Goal: Task Accomplishment & Management: Use online tool/utility

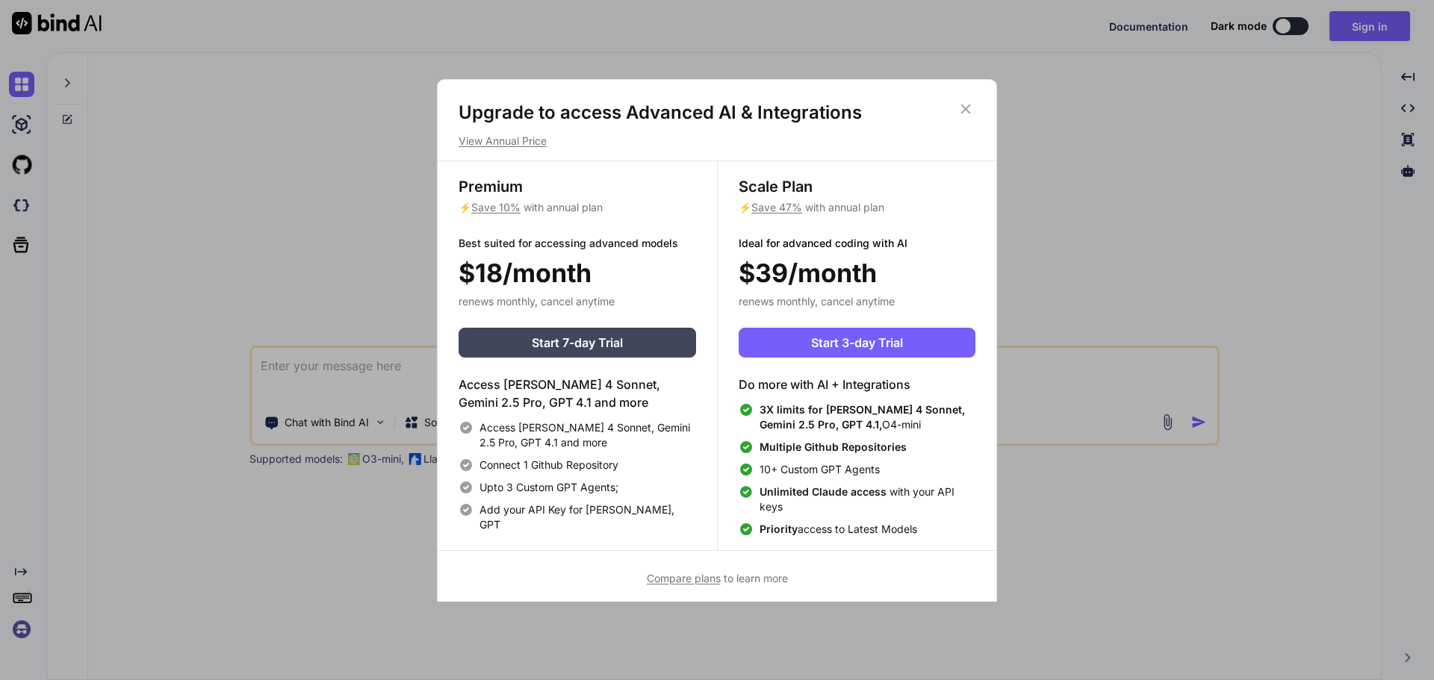
click at [498, 142] on p "View Annual Price" at bounding box center [717, 141] width 517 height 15
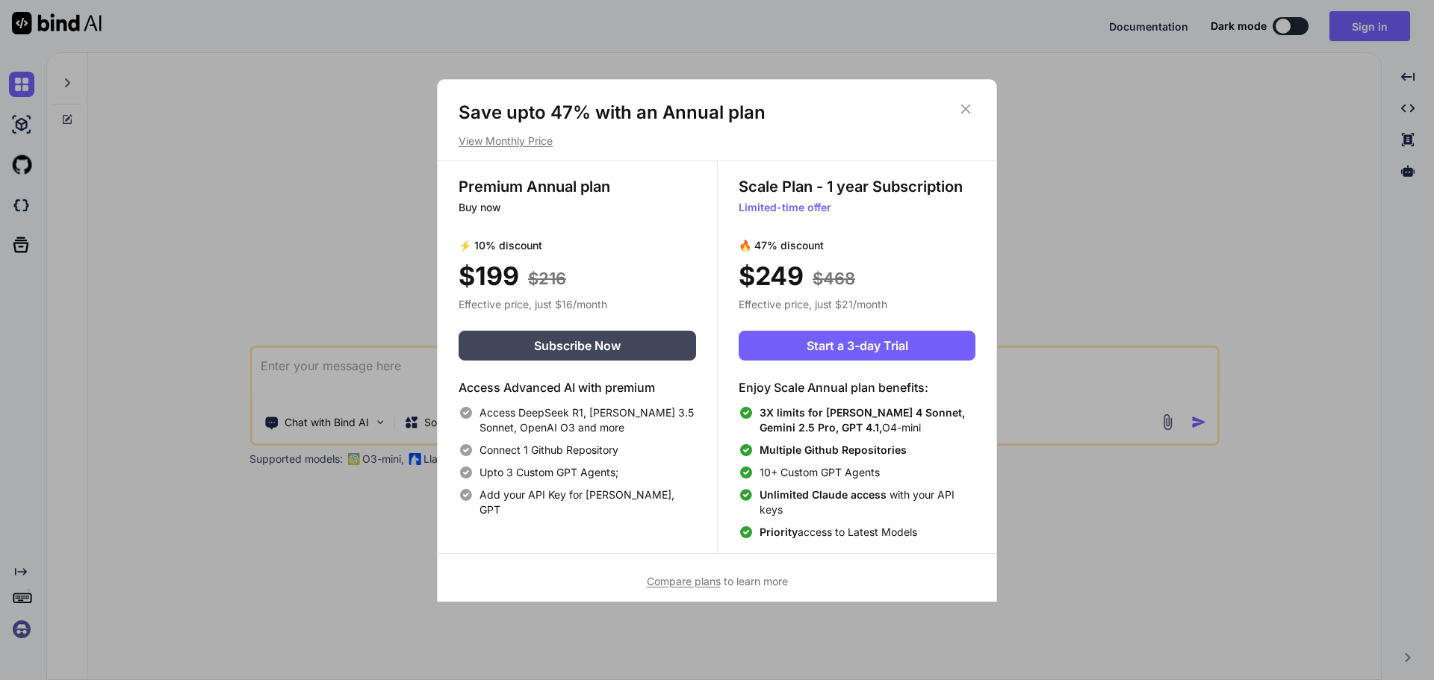
click at [498, 142] on p "View Monthly Price" at bounding box center [717, 141] width 517 height 15
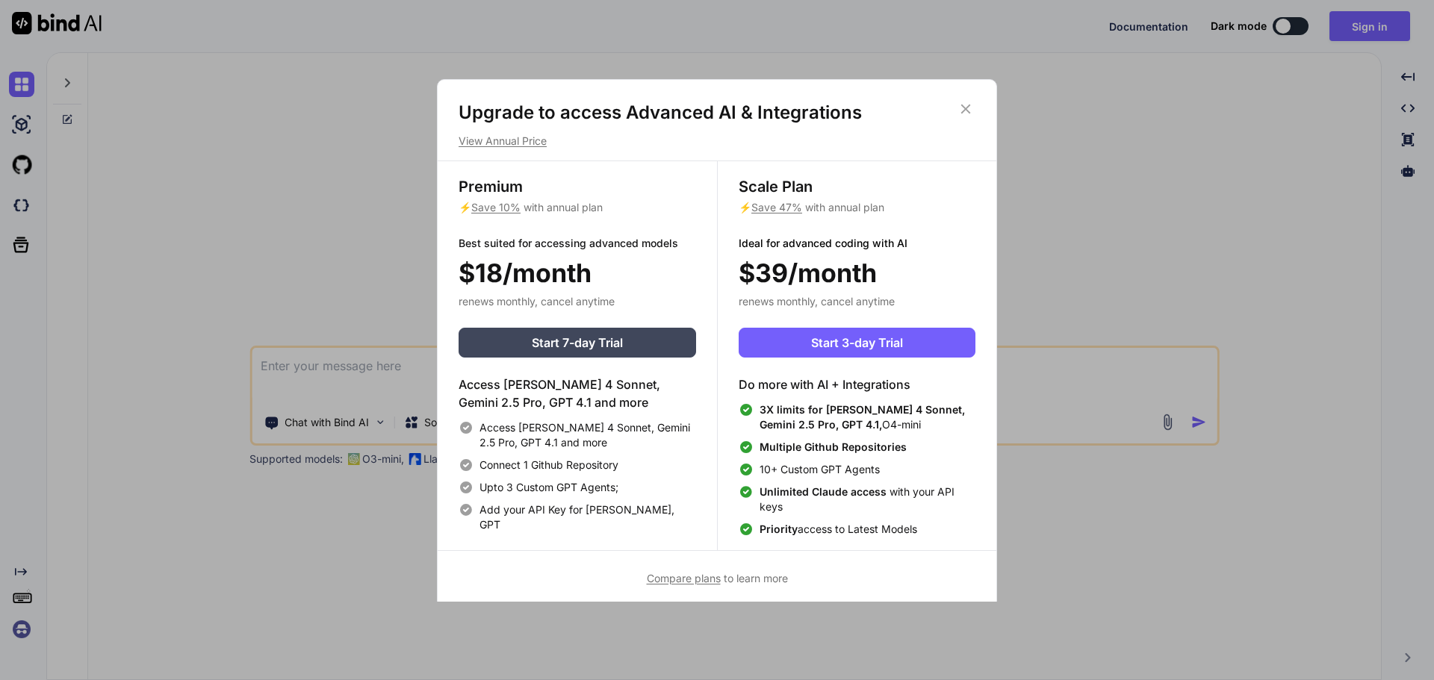
click at [970, 105] on icon at bounding box center [966, 109] width 10 height 10
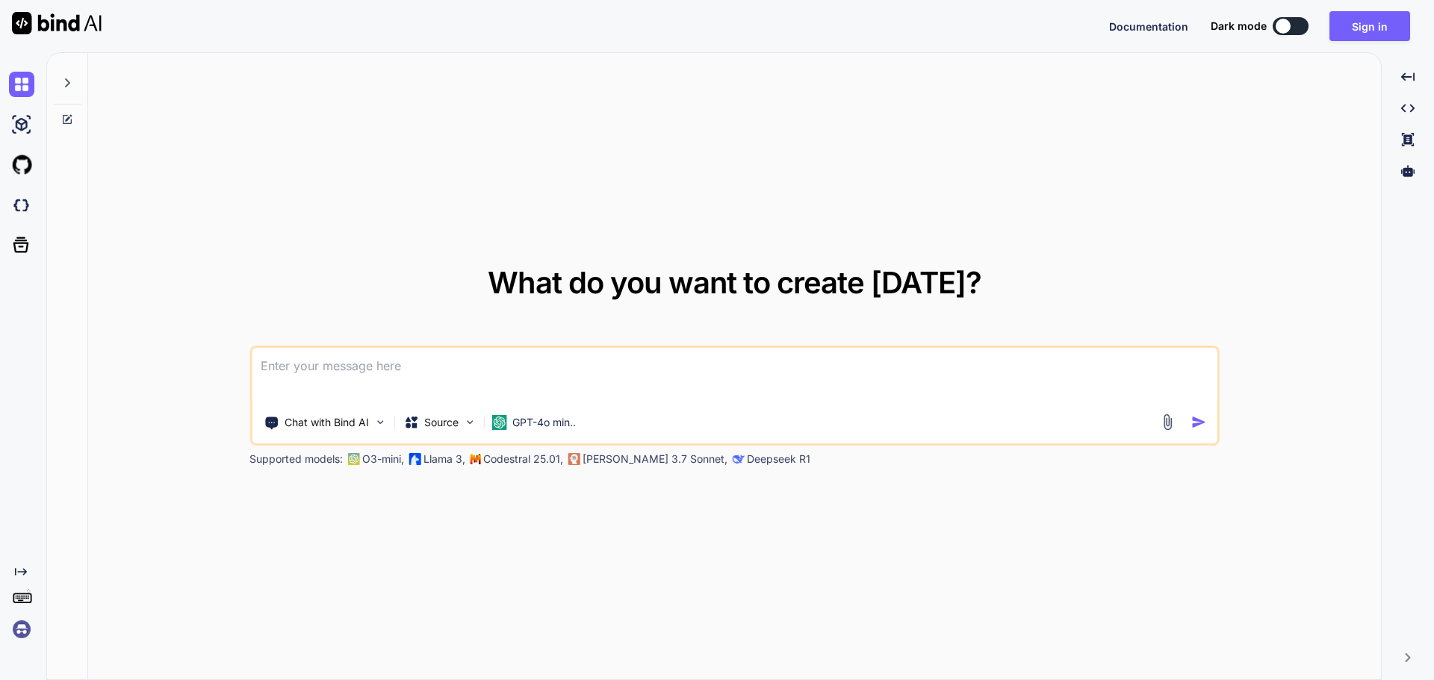
click at [1292, 22] on button at bounding box center [1291, 26] width 36 height 18
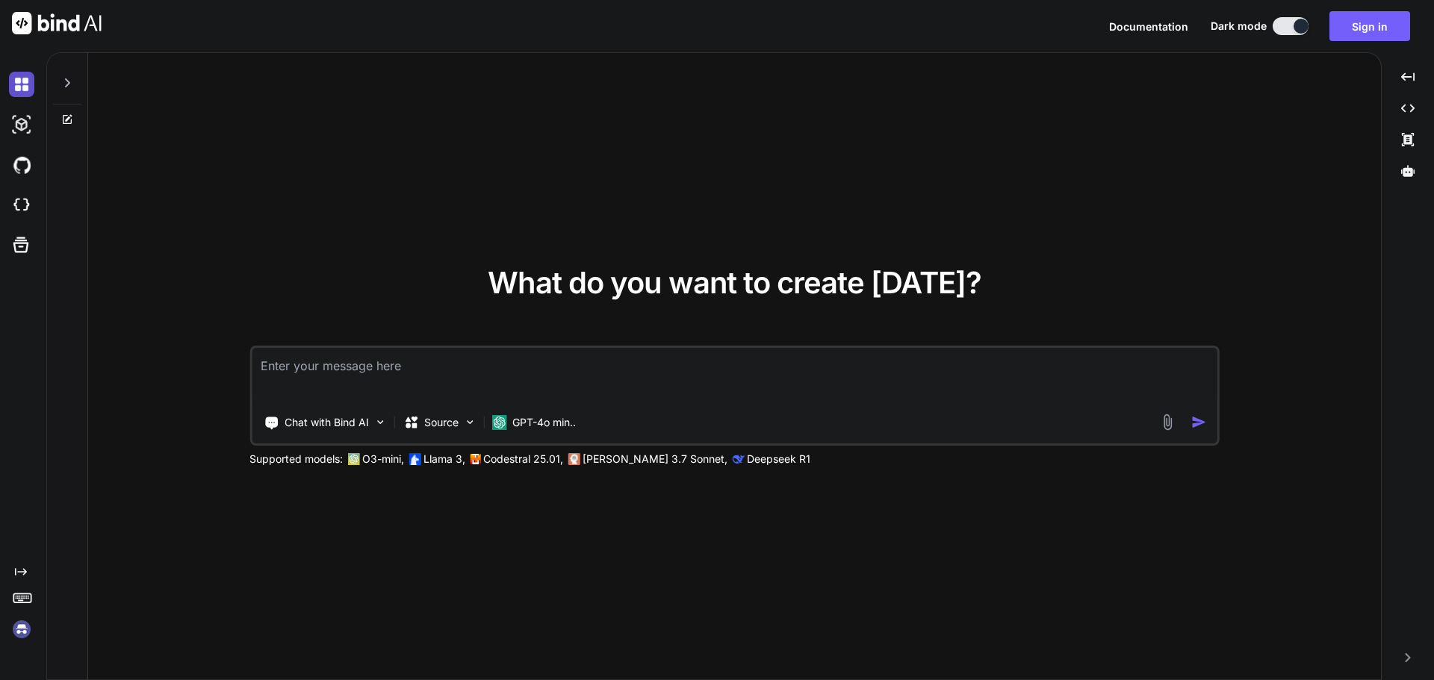
click at [30, 87] on img at bounding box center [21, 84] width 25 height 25
click at [12, 129] on img at bounding box center [21, 124] width 25 height 25
type textarea "x"
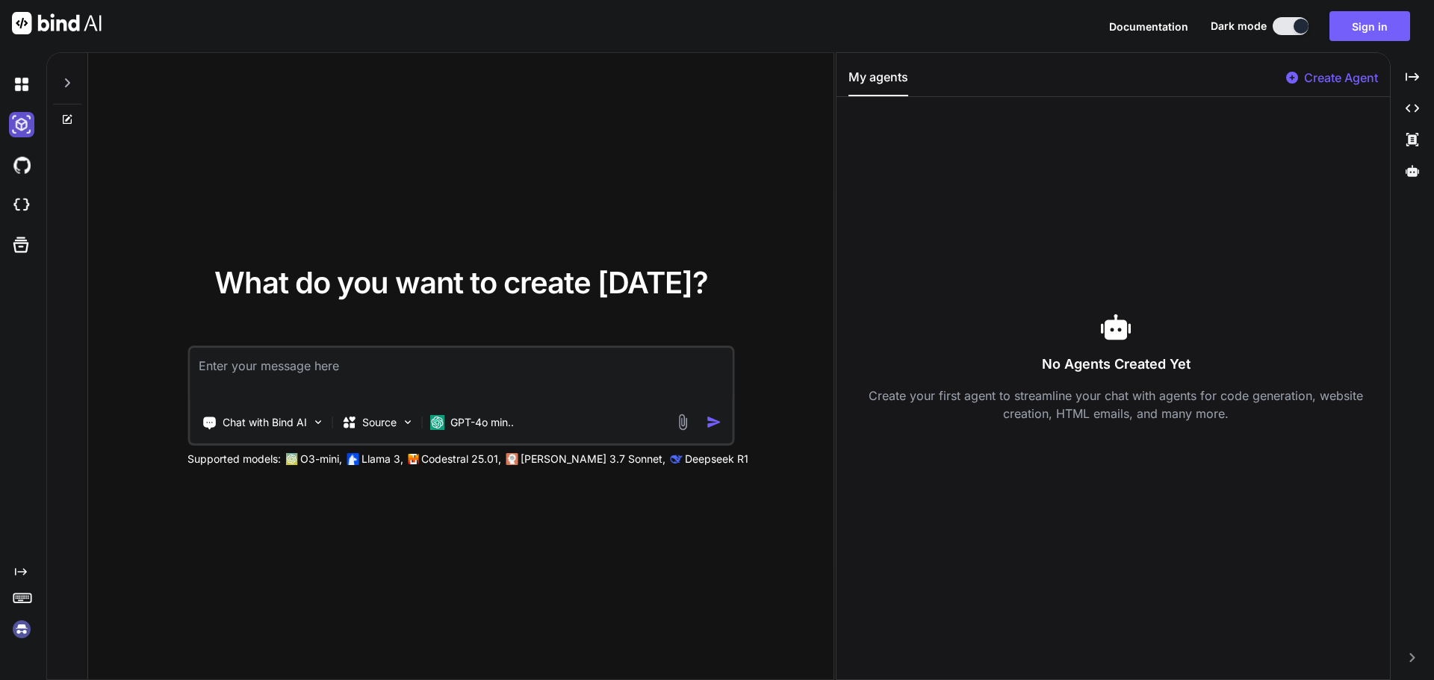
click at [12, 129] on img at bounding box center [21, 124] width 25 height 25
click at [26, 158] on img at bounding box center [21, 164] width 25 height 25
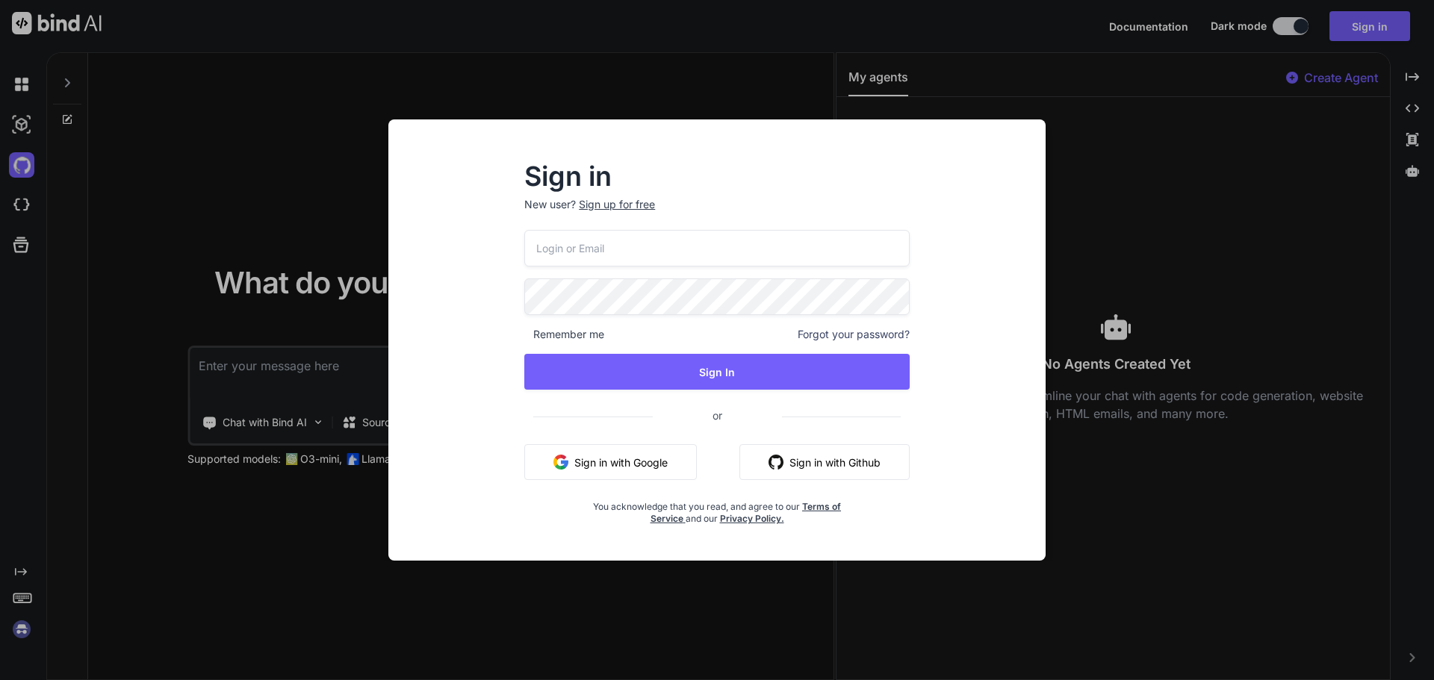
click at [27, 205] on div "Sign in New user? Sign up for free Remember me Forgot your password? Sign In or…" at bounding box center [717, 340] width 1434 height 680
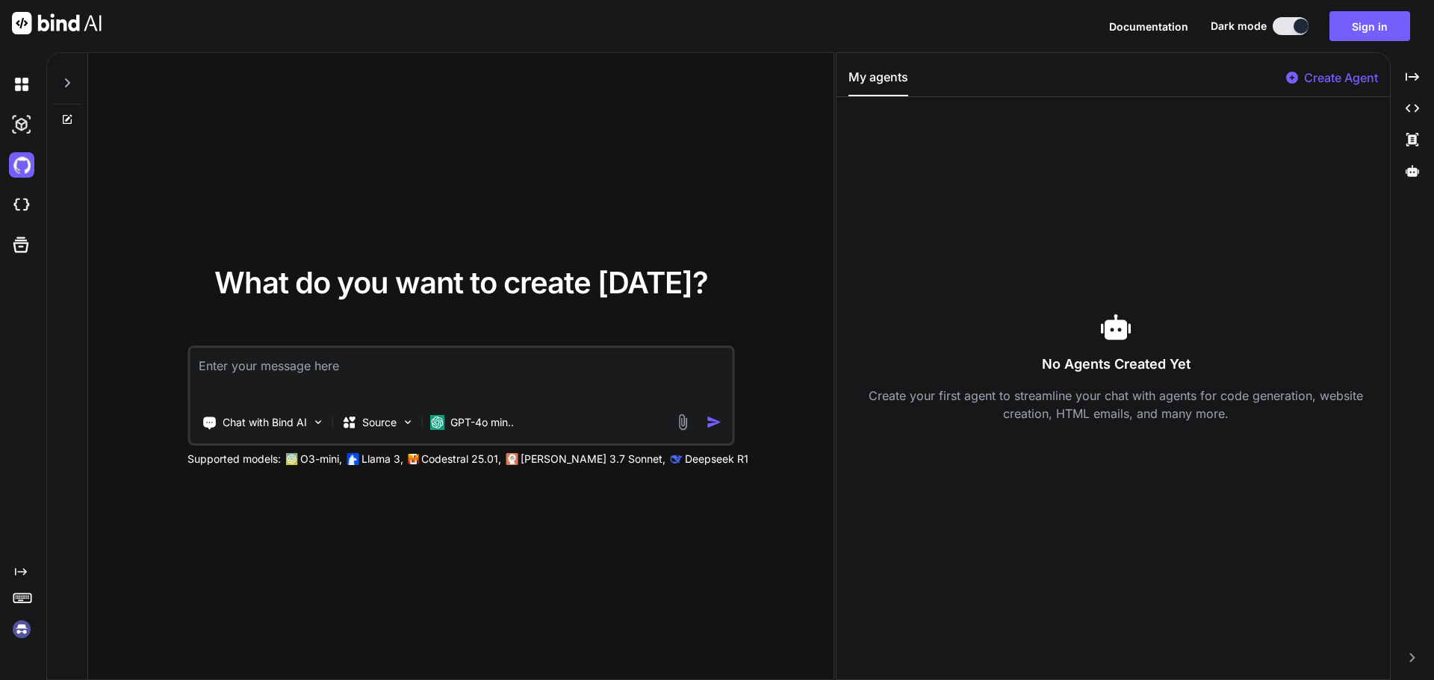
click at [27, 205] on img at bounding box center [21, 205] width 25 height 25
click at [20, 244] on icon at bounding box center [20, 245] width 21 height 21
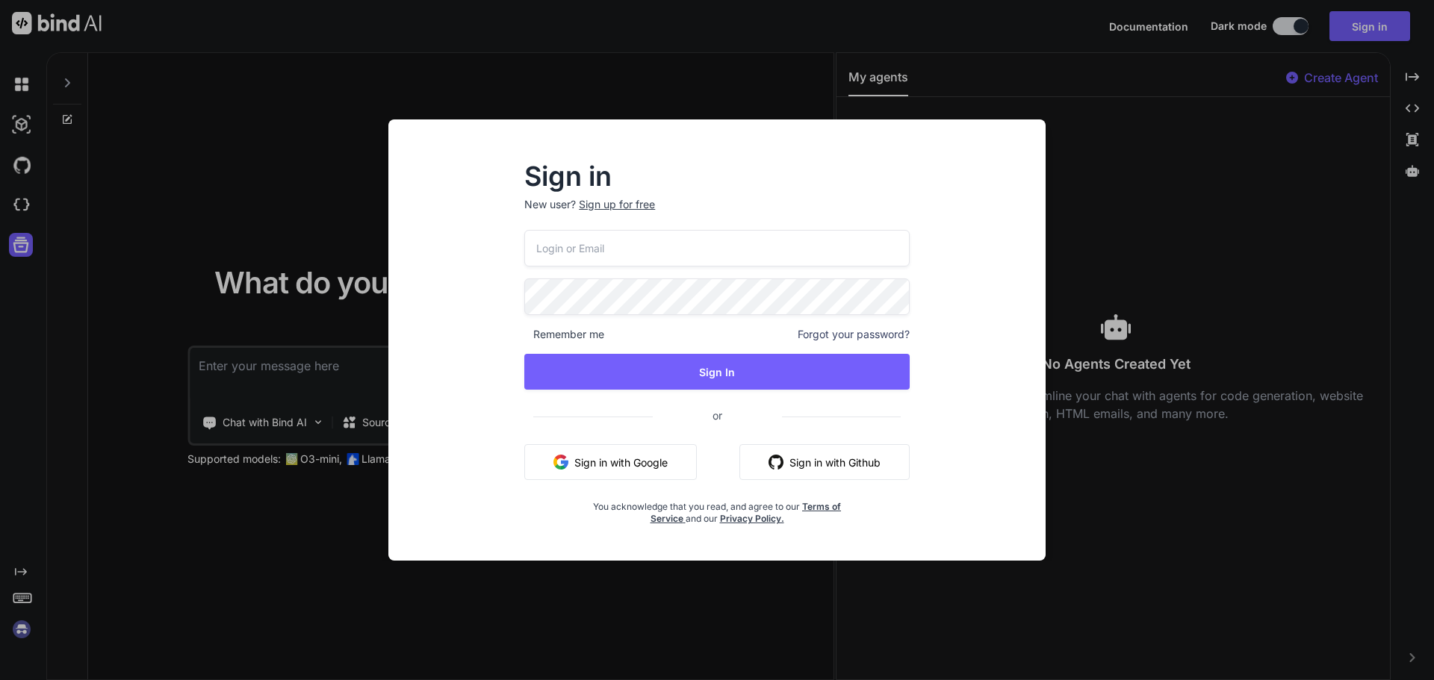
click at [1132, 140] on div "Sign in New user? Sign up for free Remember me Forgot your password? Sign In or…" at bounding box center [717, 340] width 1434 height 680
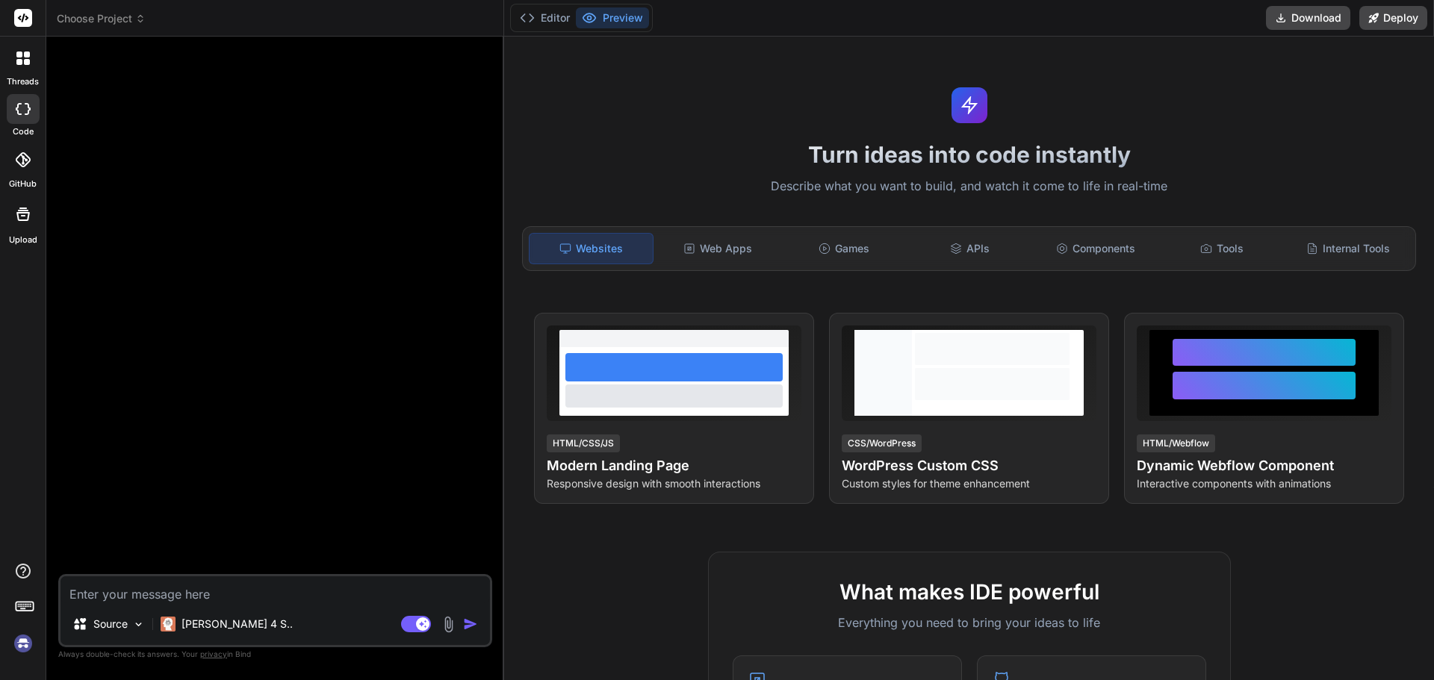
type textarea "x"
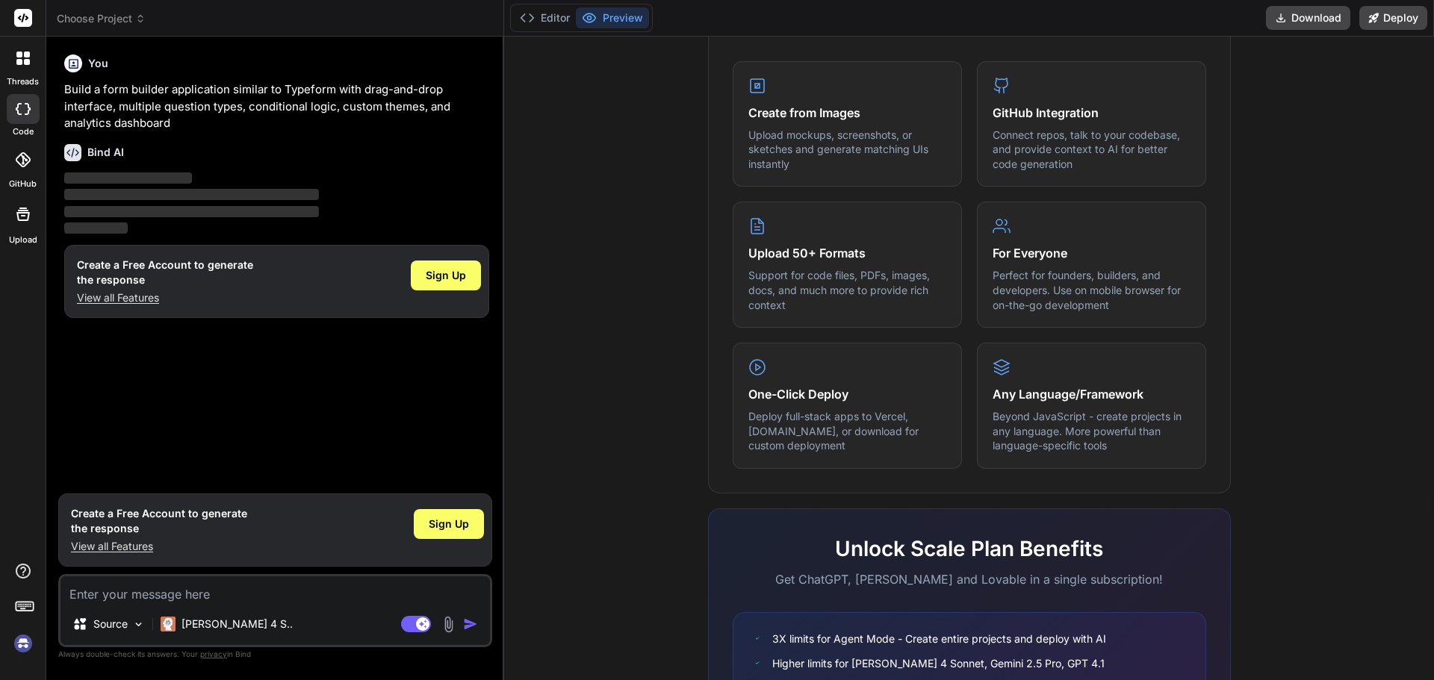
scroll to position [744, 0]
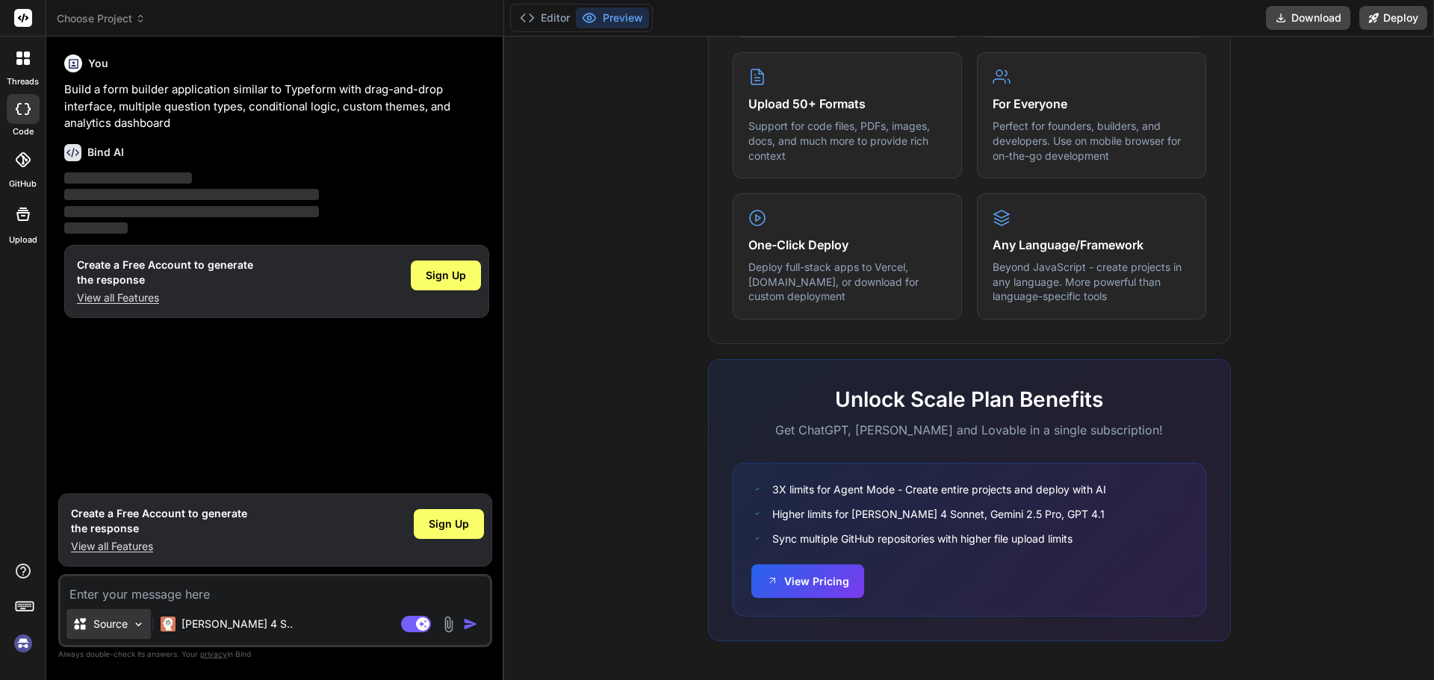
click at [137, 624] on img at bounding box center [138, 624] width 13 height 13
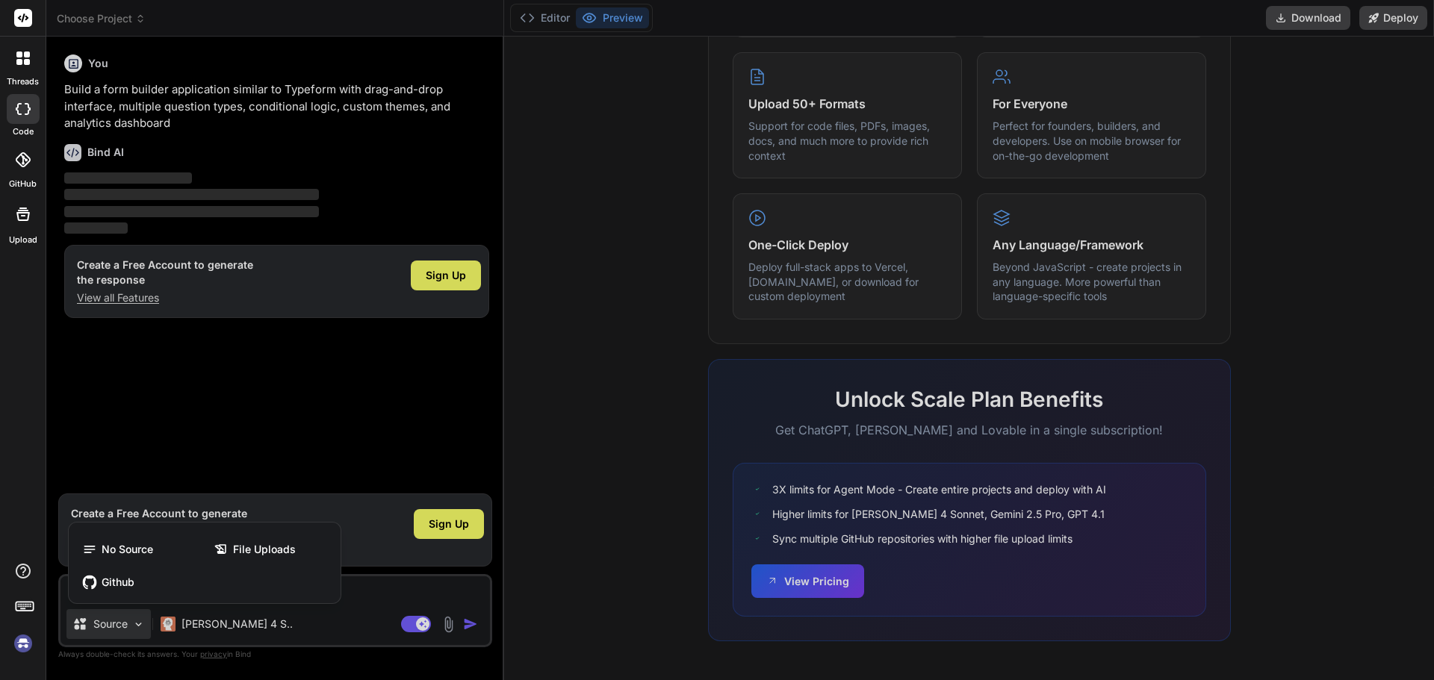
click at [137, 624] on div at bounding box center [717, 340] width 1434 height 680
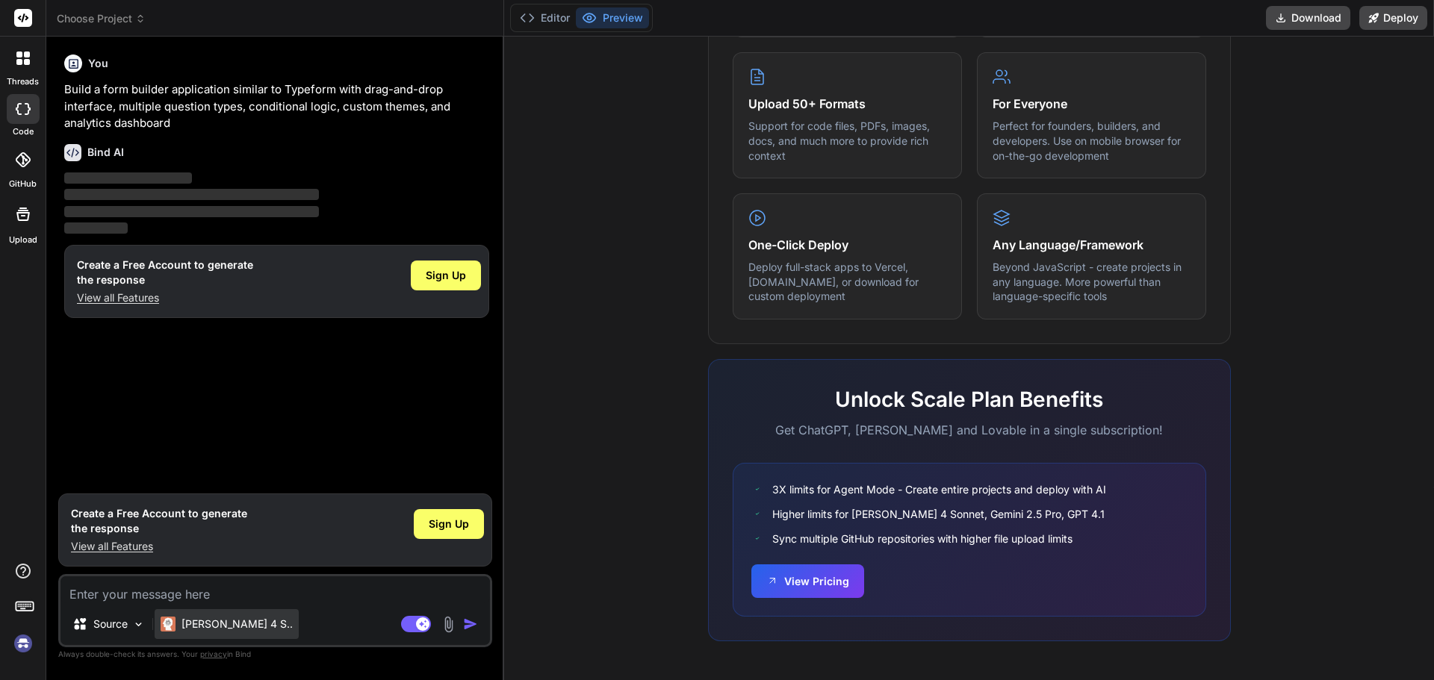
click at [238, 621] on p "Claude 4 S.." at bounding box center [237, 624] width 111 height 15
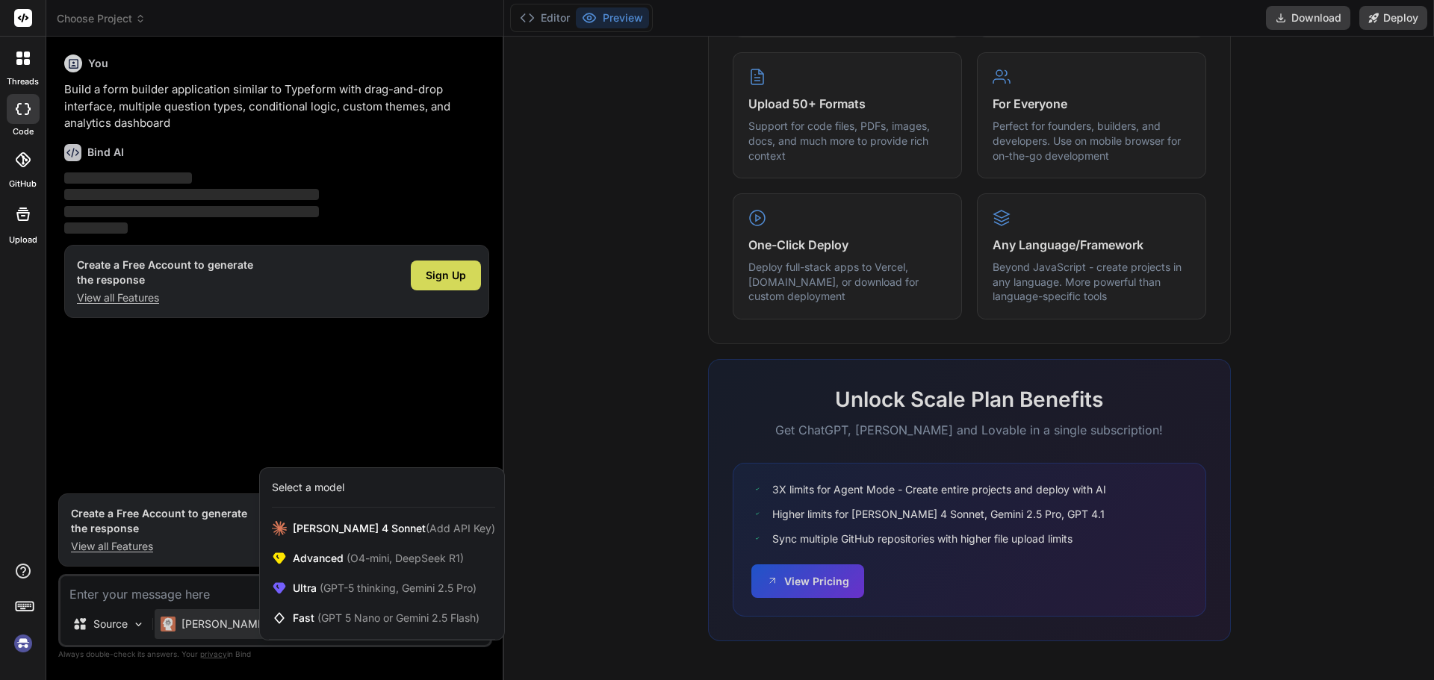
click at [560, 578] on div at bounding box center [717, 340] width 1434 height 680
type textarea "x"
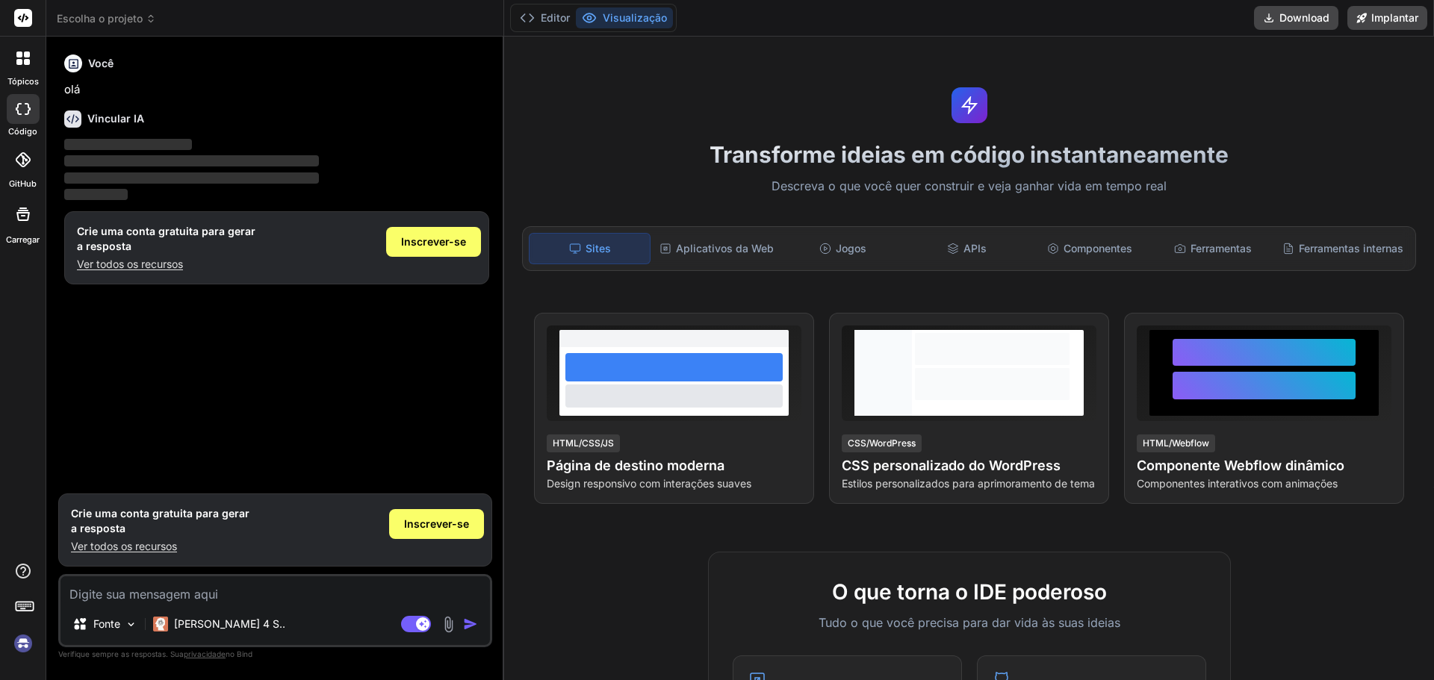
click at [128, 263] on font "Ver todos os recursos" at bounding box center [130, 264] width 106 height 13
click at [456, 245] on font "Inscrever-se" at bounding box center [433, 241] width 65 height 13
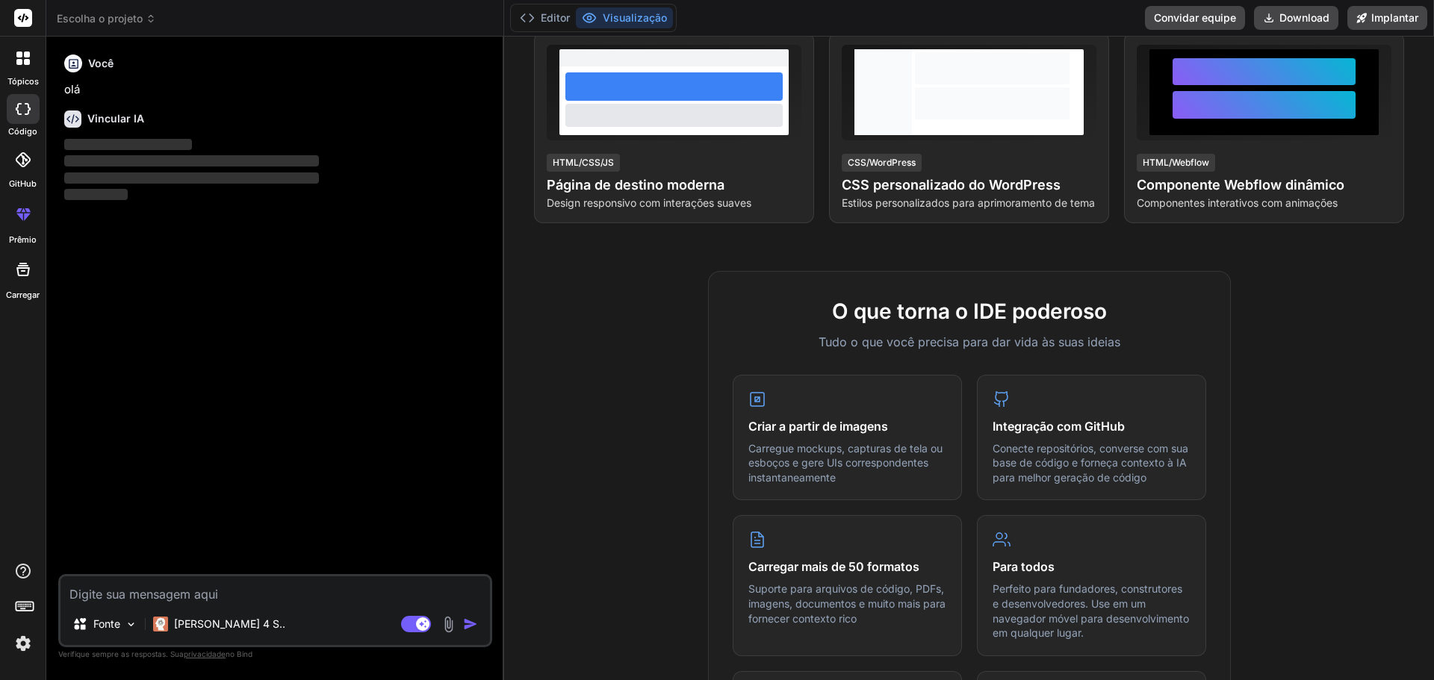
scroll to position [299, 0]
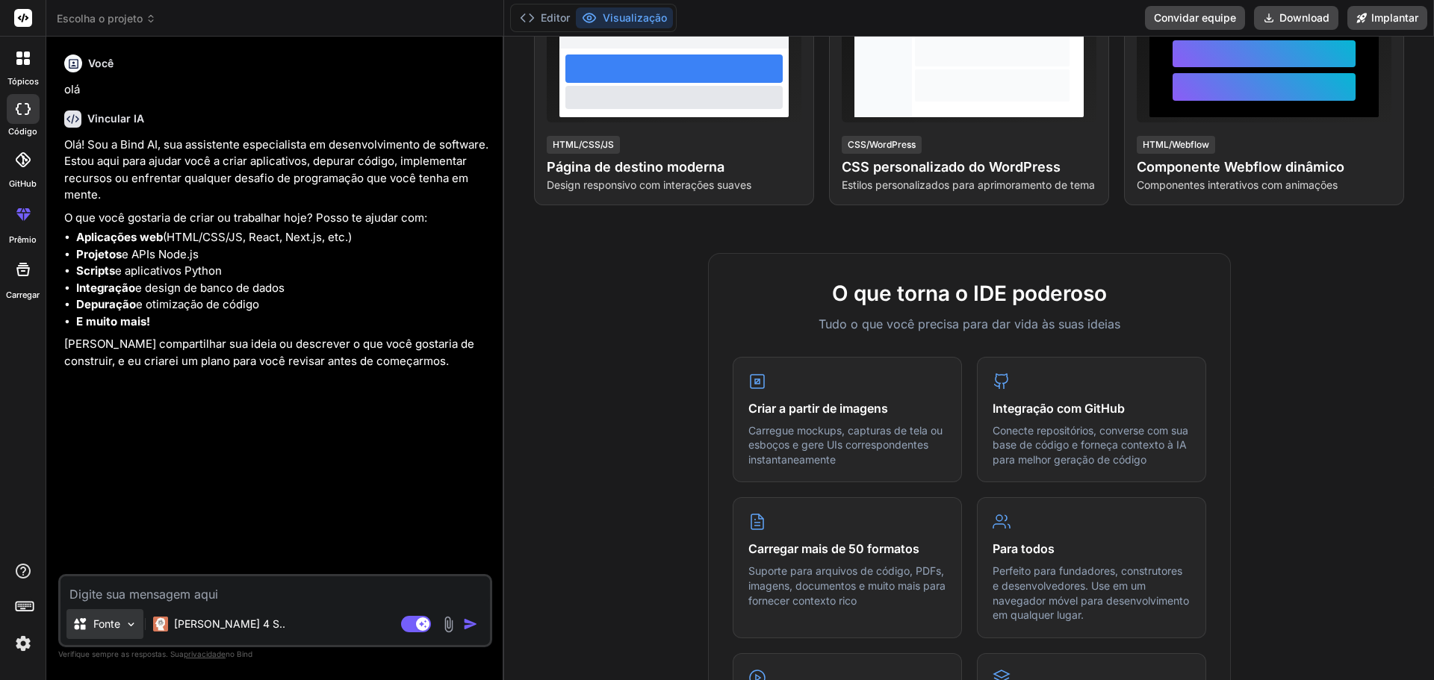
click at [133, 627] on img at bounding box center [131, 624] width 13 height 13
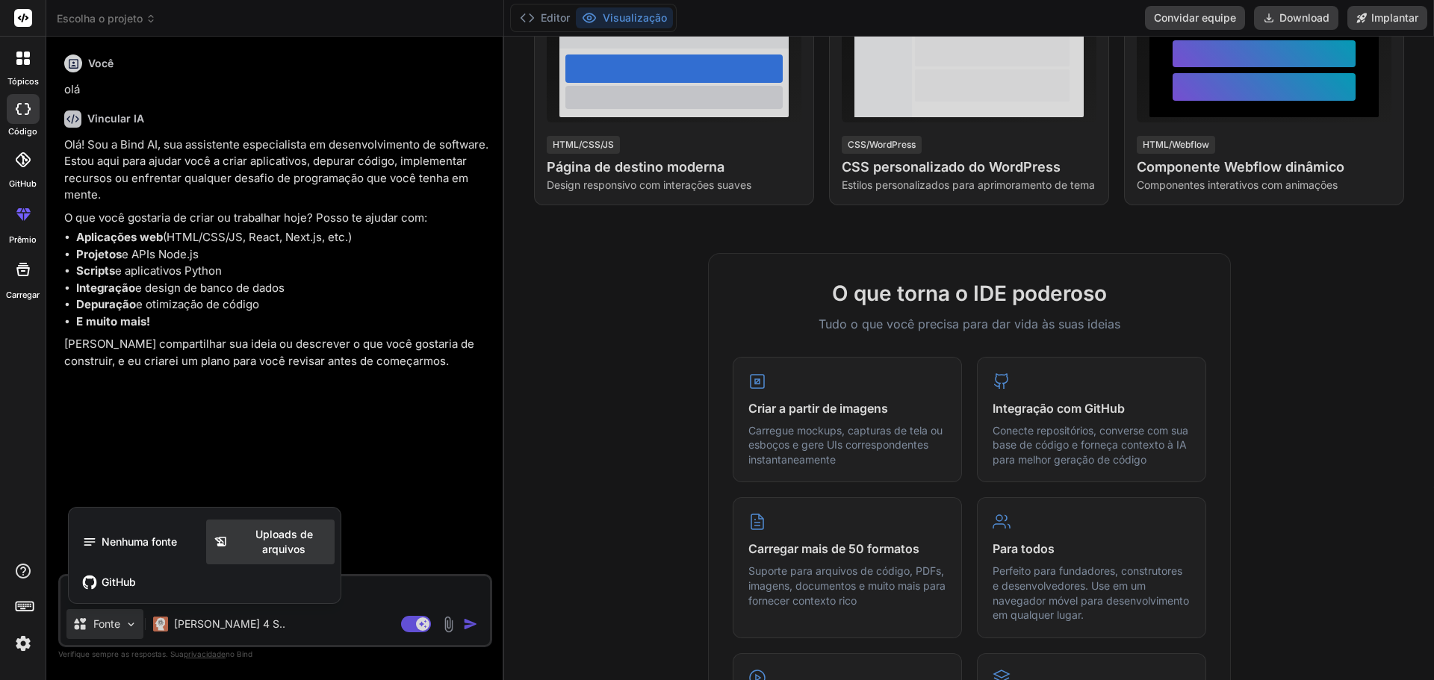
click at [271, 539] on font "Uploads de arquivos" at bounding box center [284, 542] width 58 height 28
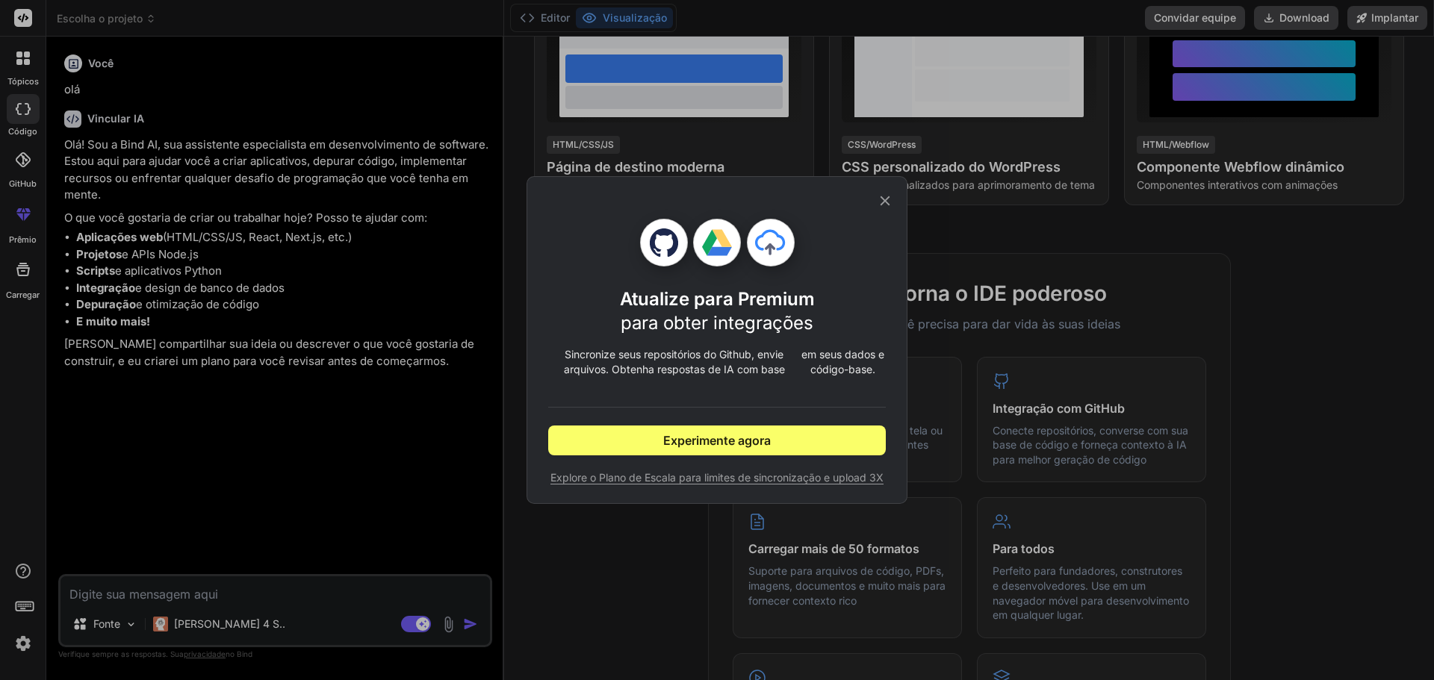
click at [620, 482] on font "Explore o Plano de Escala para limites de sincronização e upload 3X" at bounding box center [717, 477] width 333 height 13
click at [885, 196] on icon at bounding box center [885, 201] width 16 height 16
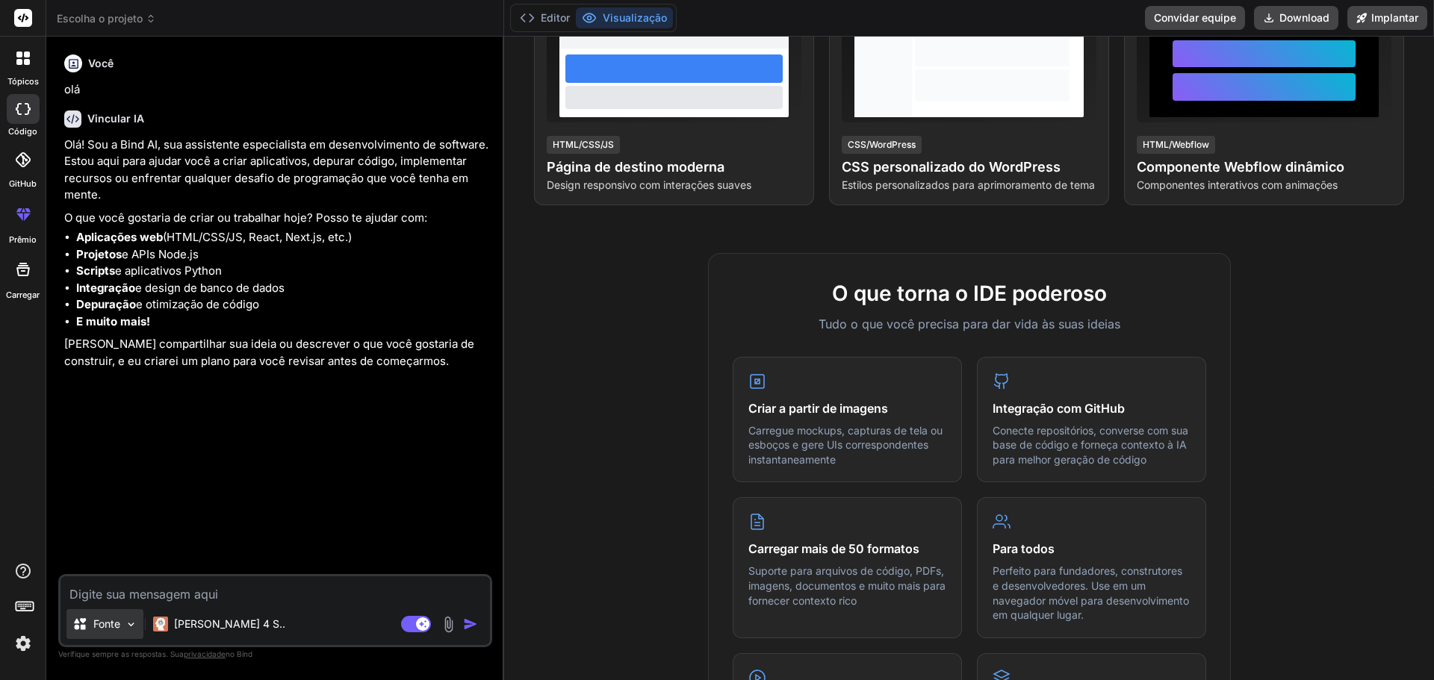
click at [108, 621] on font "Fonte" at bounding box center [106, 624] width 27 height 13
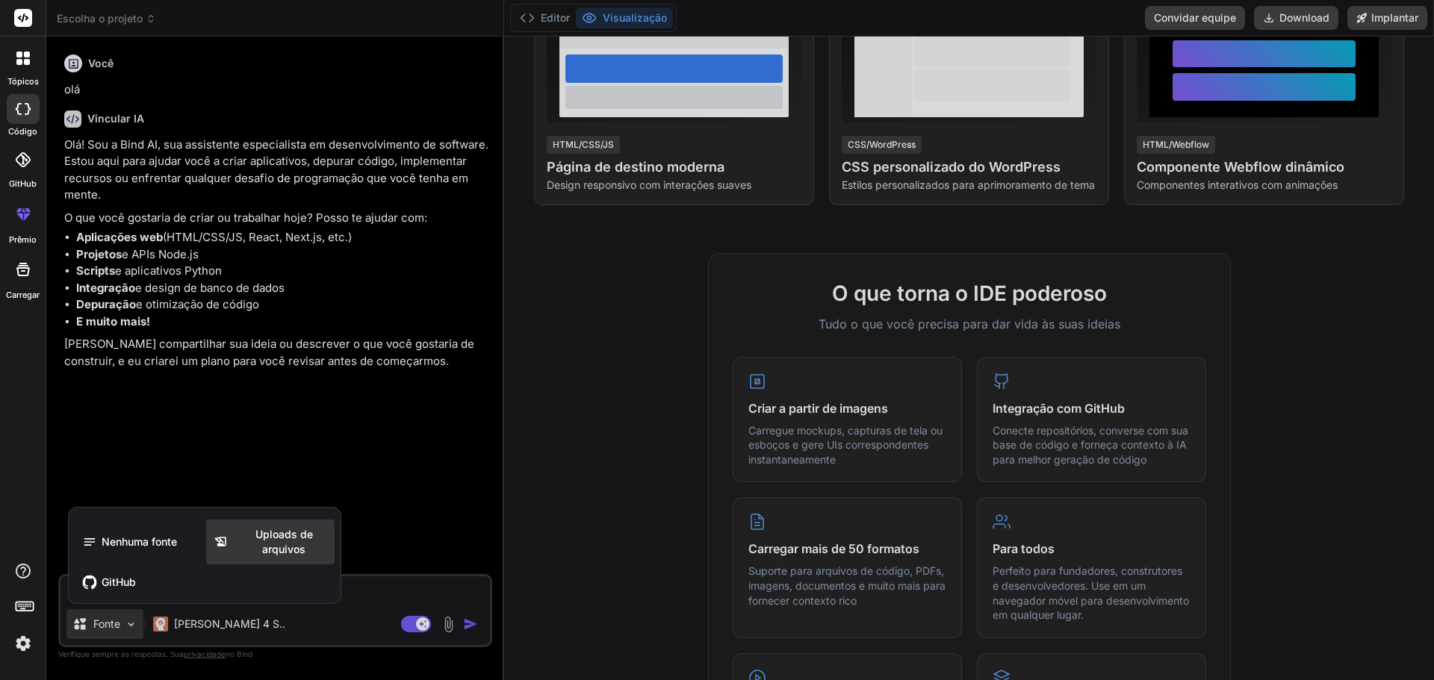
click at [280, 539] on font "Uploads de arquivos" at bounding box center [284, 542] width 58 height 28
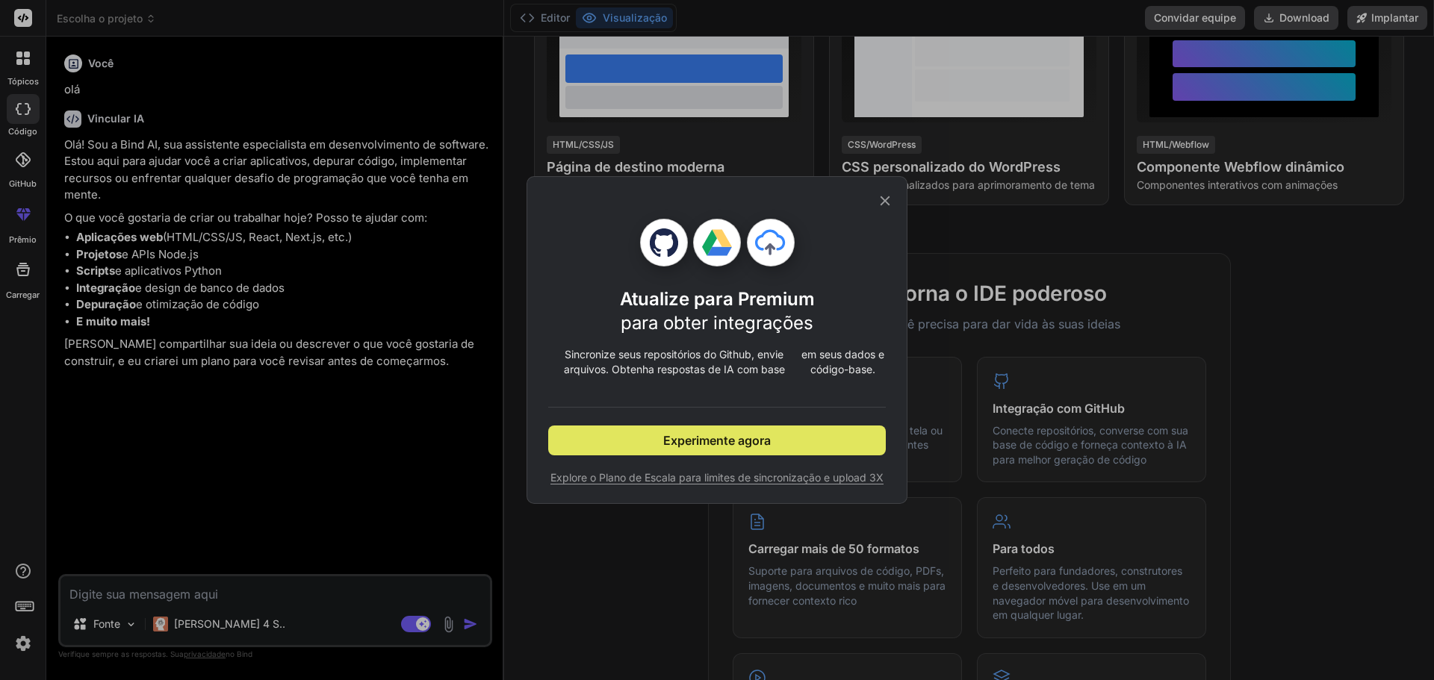
click at [734, 441] on font "Experimente agora" at bounding box center [717, 440] width 108 height 15
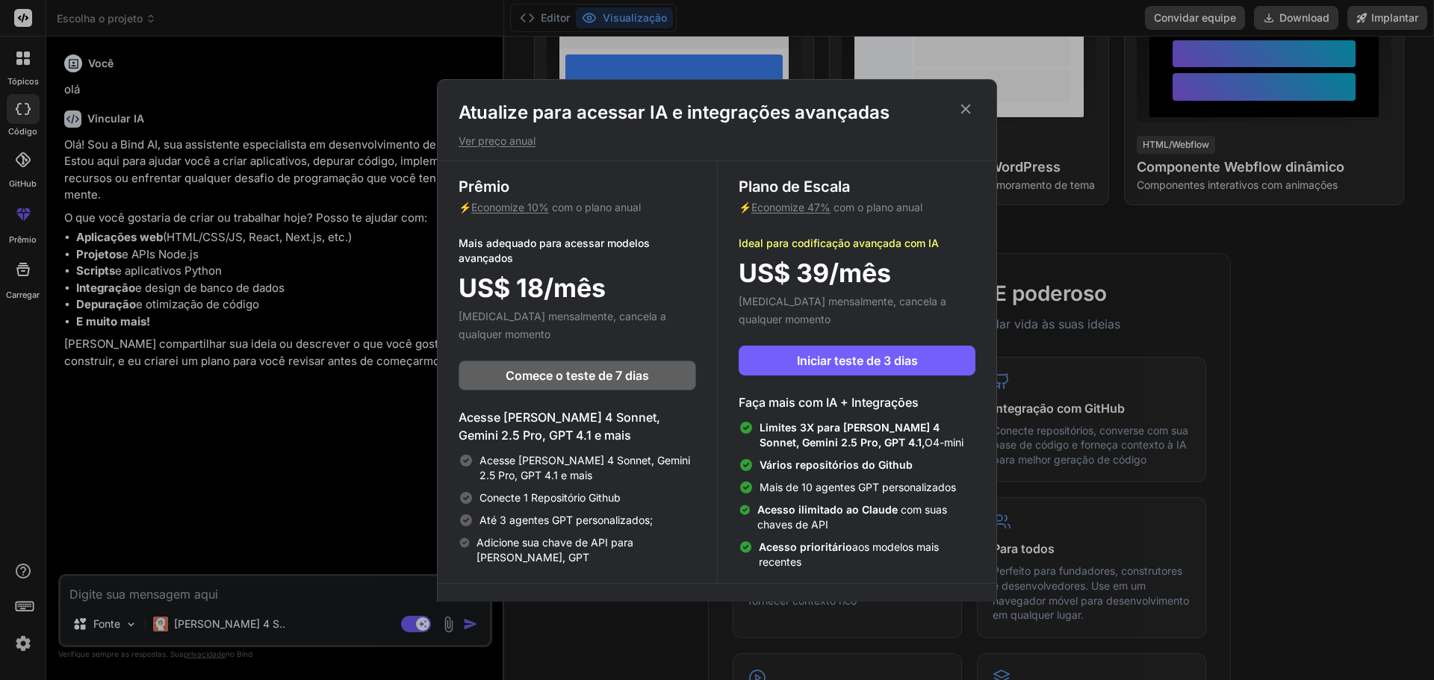
click at [964, 110] on icon at bounding box center [966, 109] width 16 height 16
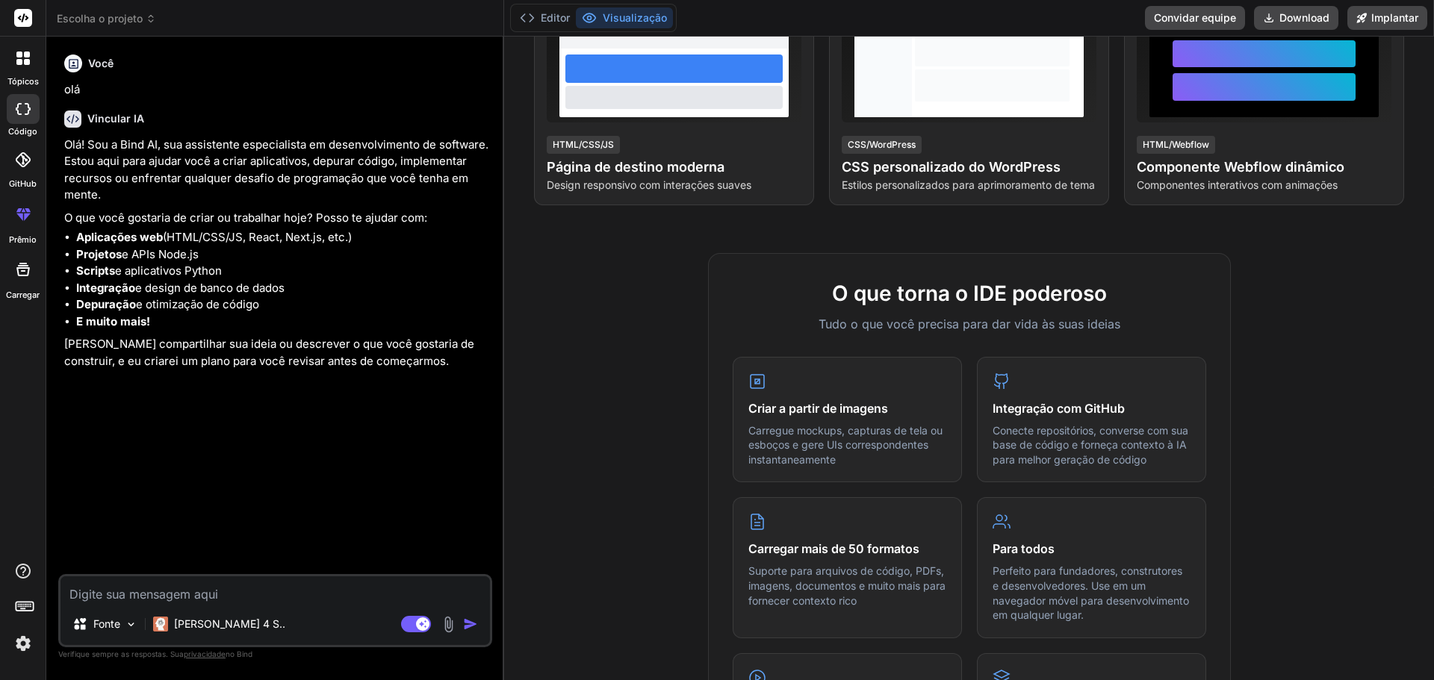
click at [452, 625] on img at bounding box center [448, 624] width 17 height 17
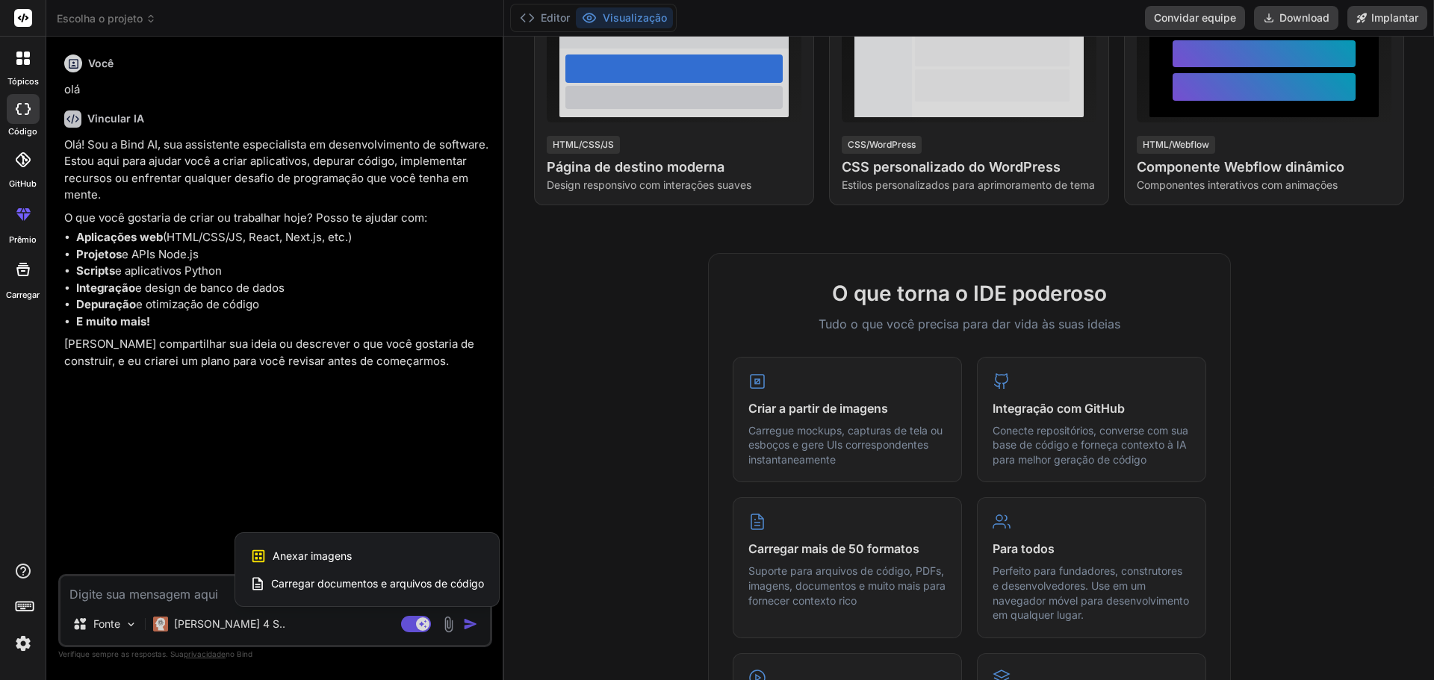
click at [311, 556] on font "Anexar imagens" at bounding box center [312, 556] width 79 height 13
type textarea "x"
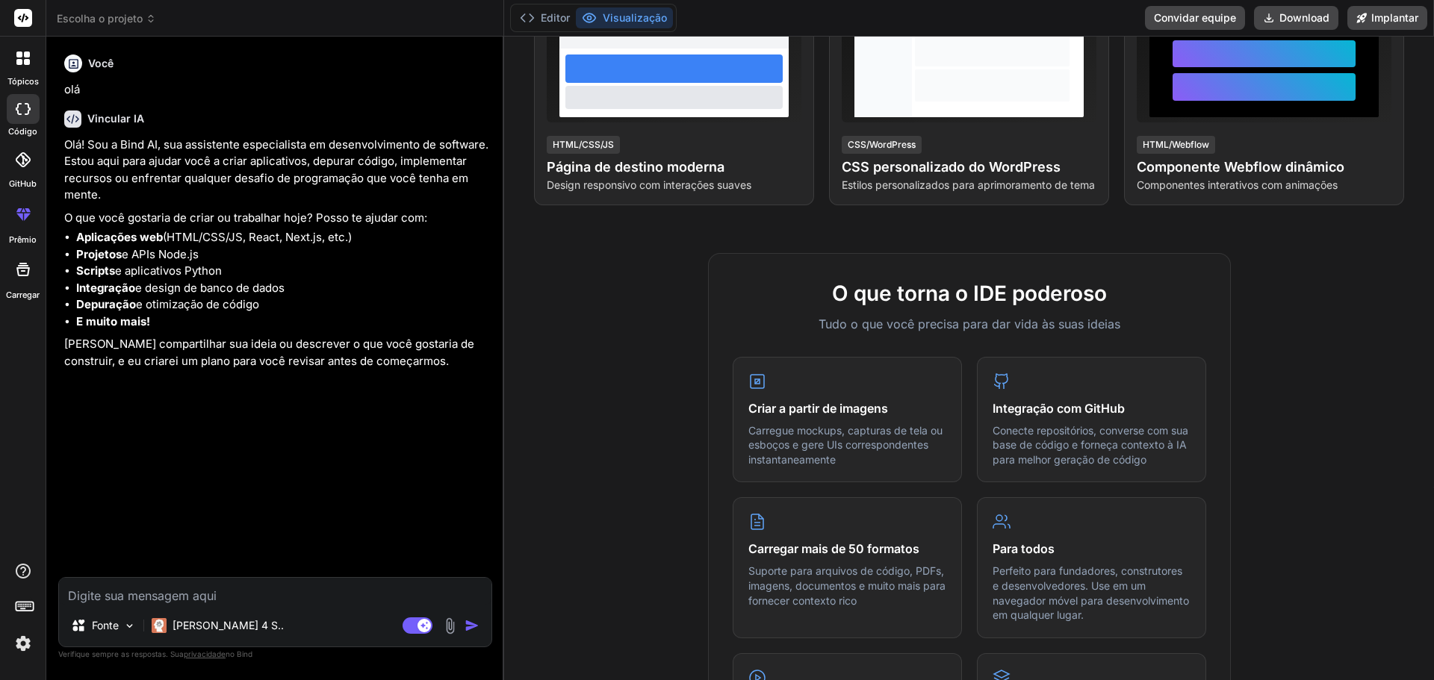
type input "C:\fakepath\WhatsApp Image 2025-08-13 at 22.32.04.jpeg"
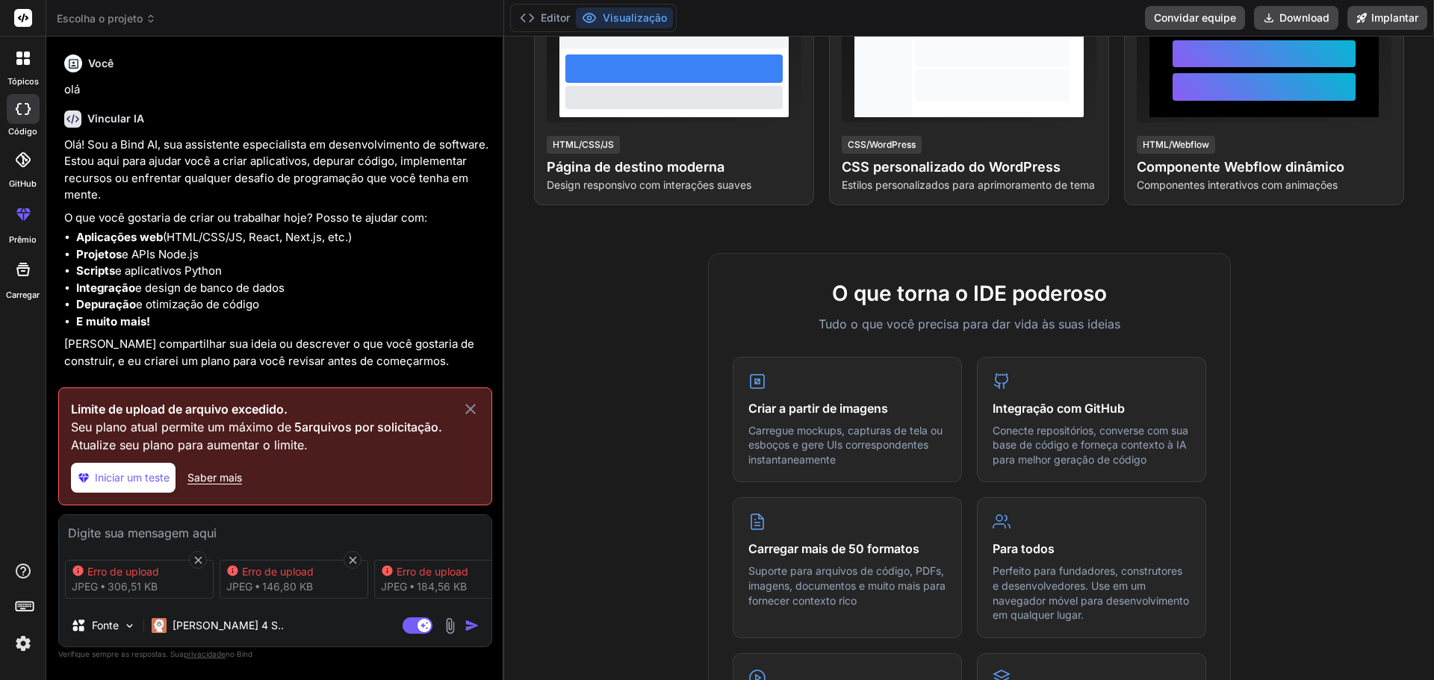
click at [106, 481] on span "Iniciar um teste" at bounding box center [132, 478] width 75 height 15
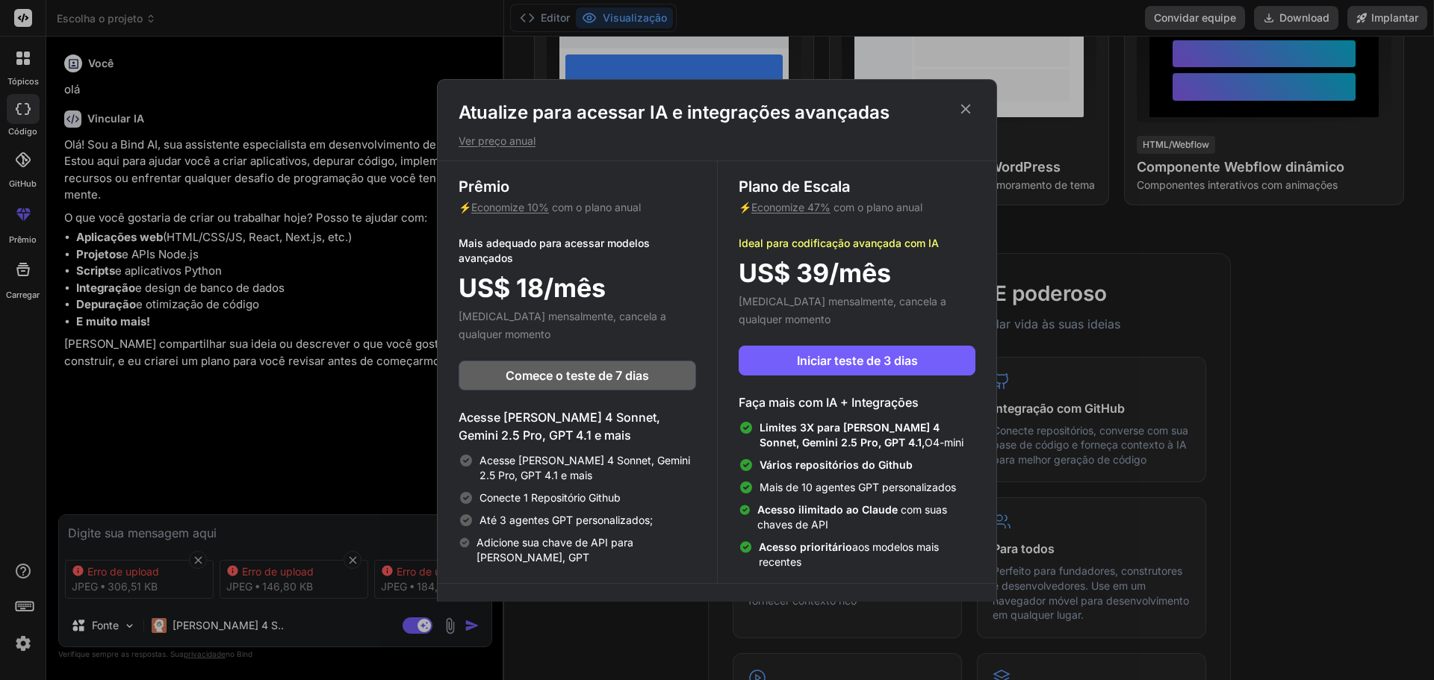
click at [965, 104] on icon at bounding box center [966, 109] width 16 height 16
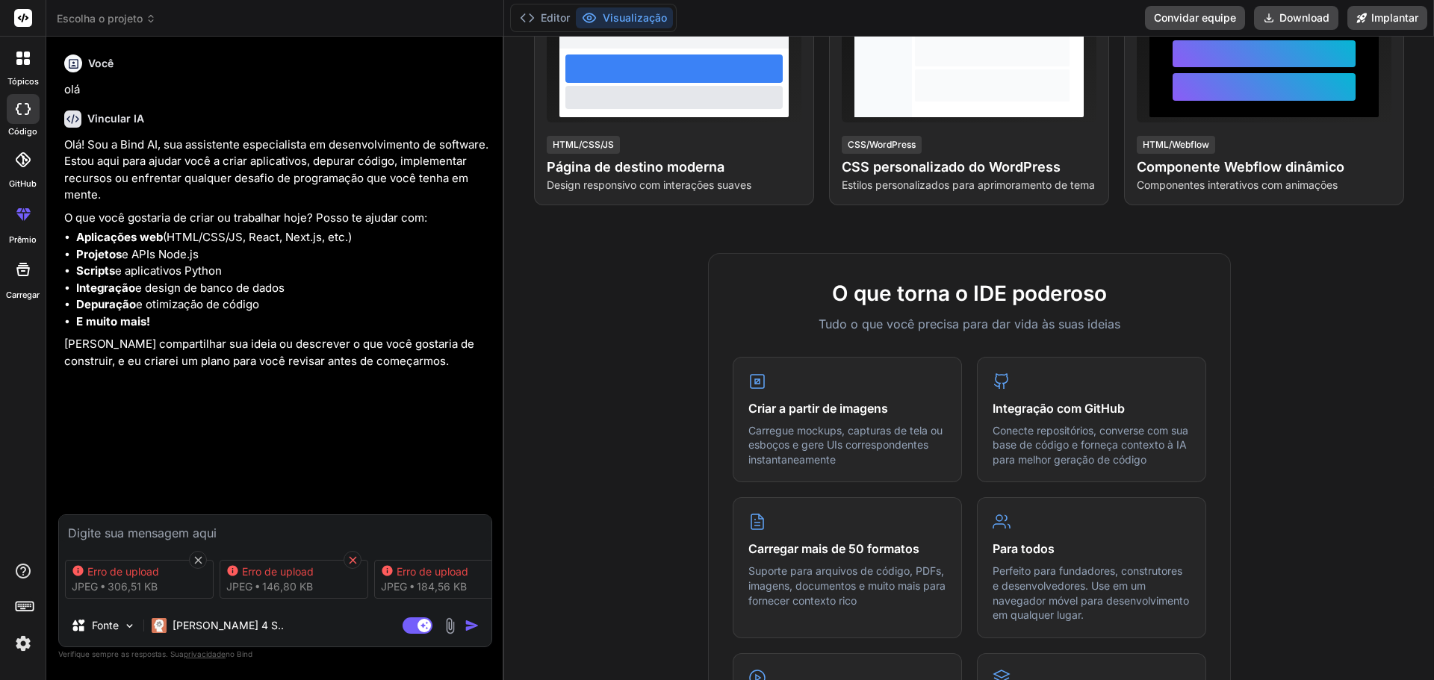
click at [353, 555] on icon at bounding box center [353, 560] width 13 height 13
click at [354, 554] on icon at bounding box center [353, 560] width 13 height 13
click at [352, 554] on icon at bounding box center [353, 560] width 13 height 13
click at [373, 558] on div at bounding box center [366, 560] width 18 height 18
click at [205, 564] on div at bounding box center [205, 560] width 18 height 18
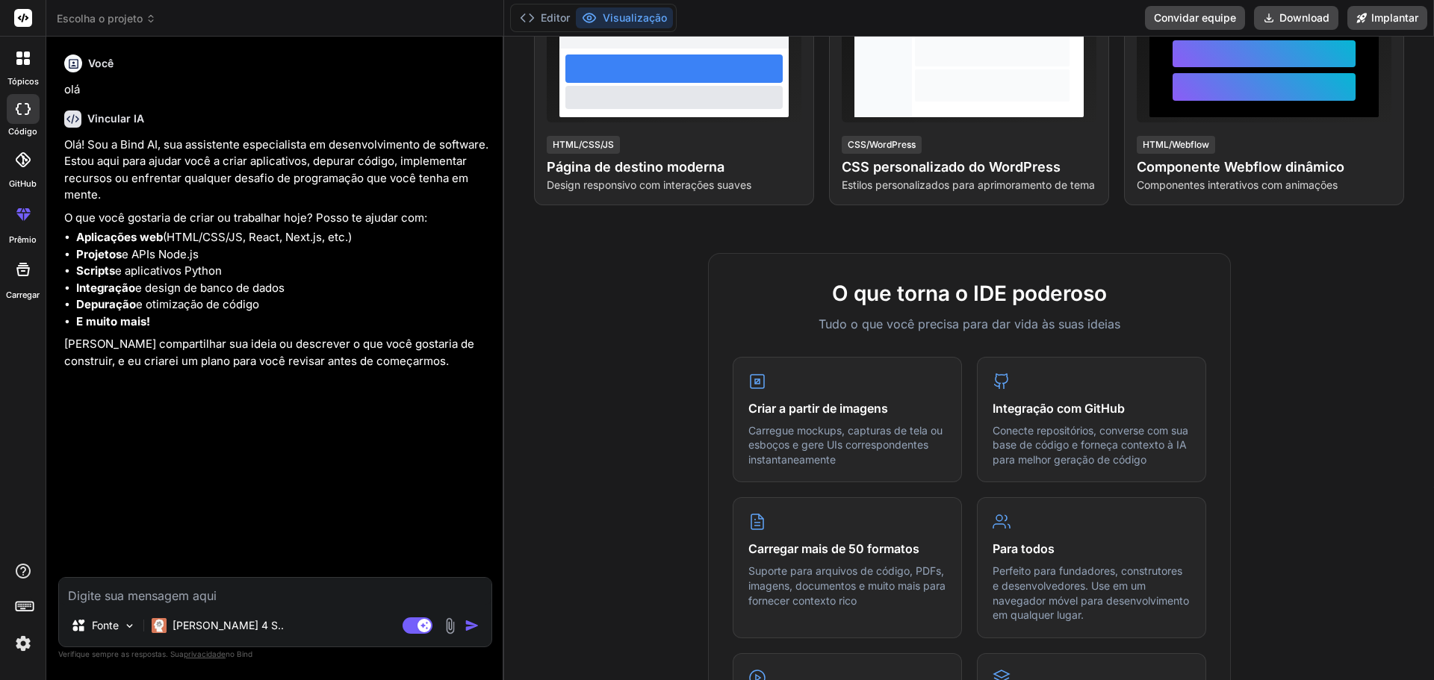
click at [449, 624] on img at bounding box center [449, 626] width 17 height 17
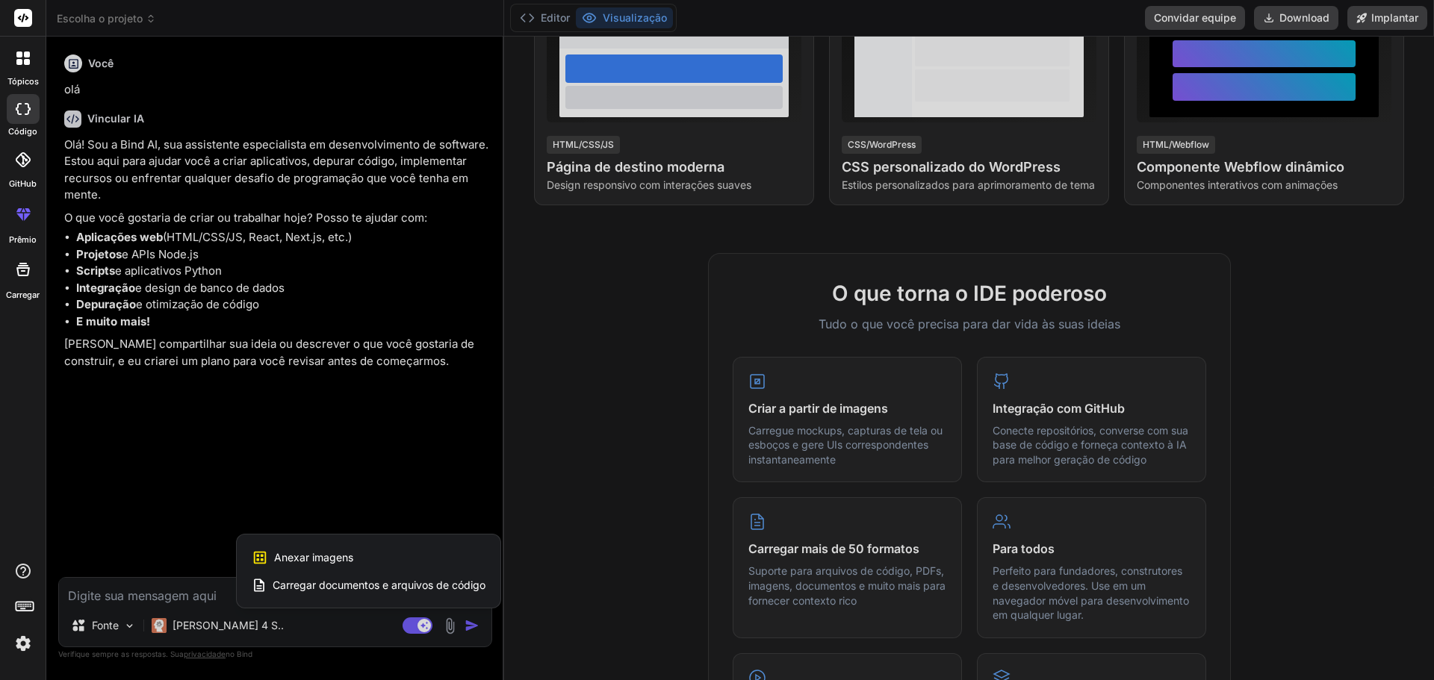
click at [323, 554] on font "Anexar imagens" at bounding box center [313, 557] width 79 height 13
type textarea "x"
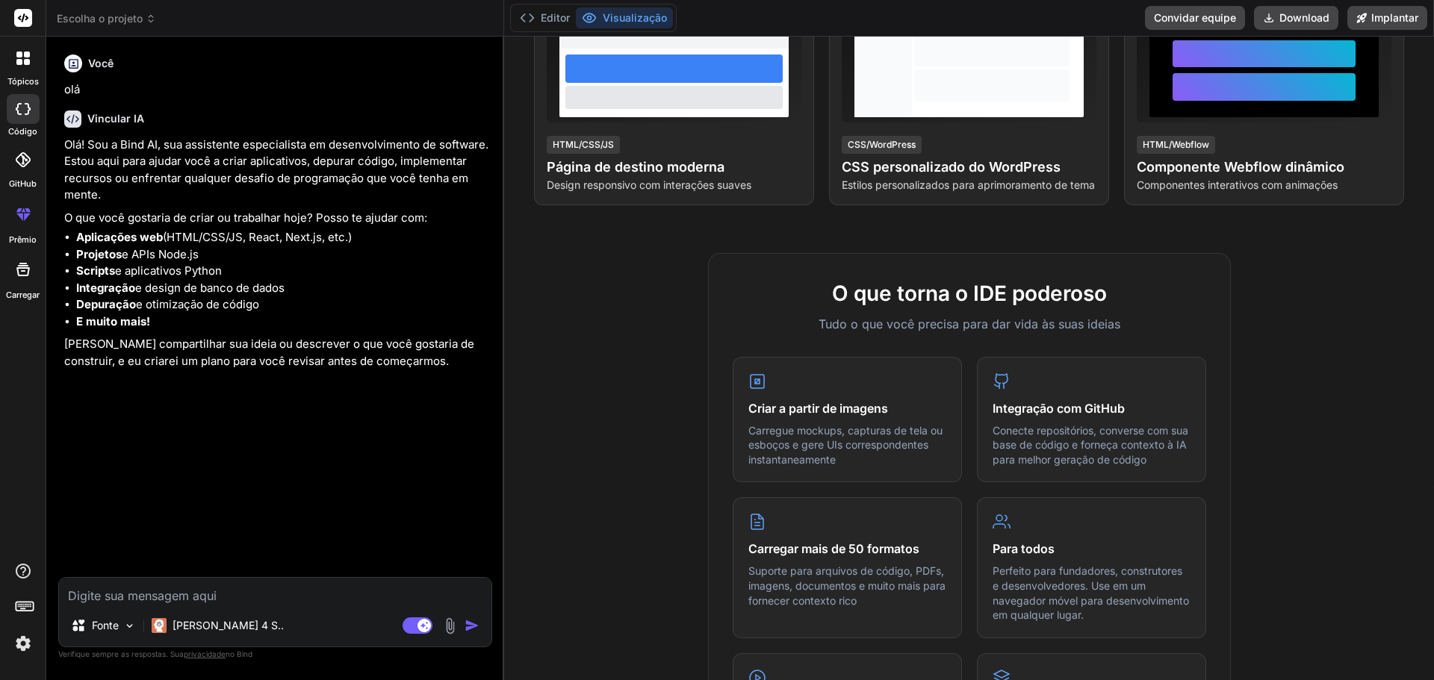
type input "C:\fakepath\WhatsApp Image 2025-08-13 at 22.32.08.jpeg"
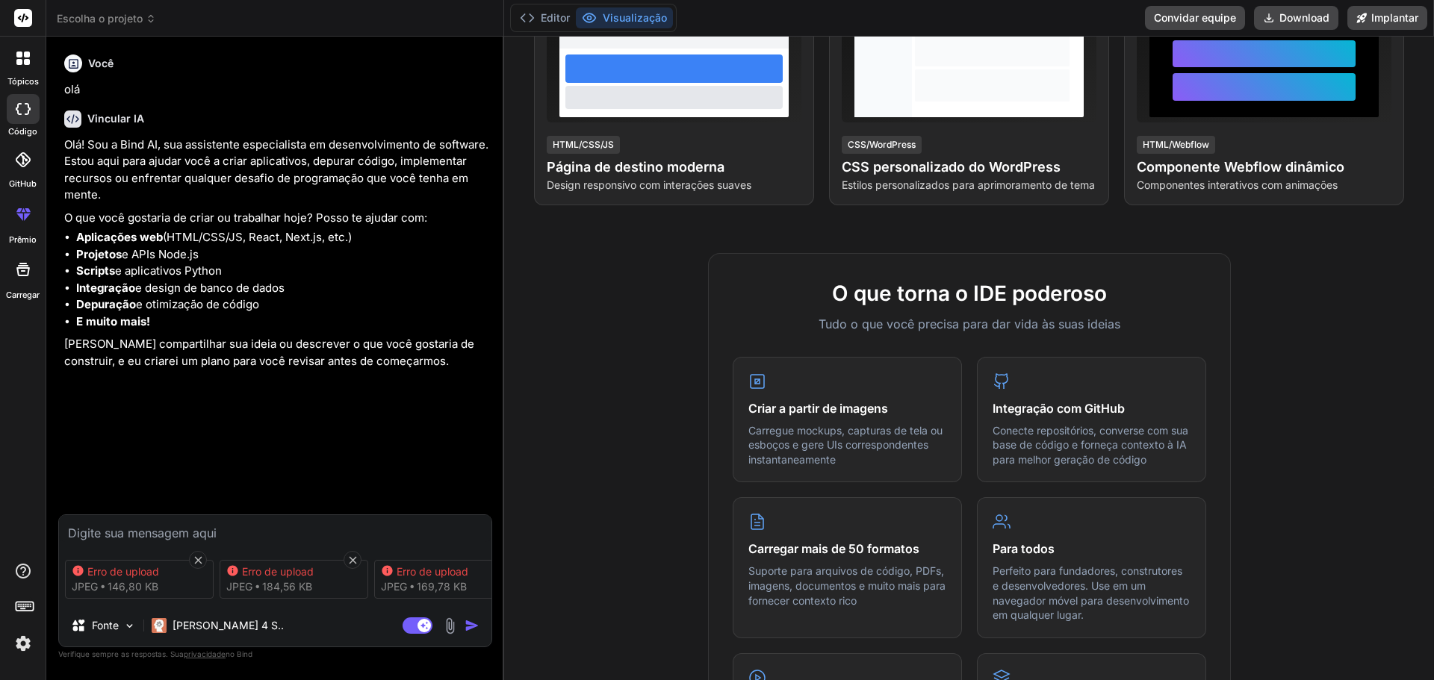
click at [267, 607] on div "Erro de upload jpeg 146,80 KB Erro de upload jpeg 184,56 KB Erro de upload jpeg…" at bounding box center [275, 579] width 432 height 63
drag, startPoint x: 267, startPoint y: 607, endPoint x: 352, endPoint y: 618, distance: 85.9
click at [352, 618] on div "Erro de upload jpeg 146,80 KB Erro de upload jpeg 184,56 KB Erro de upload jpeg…" at bounding box center [275, 581] width 434 height 133
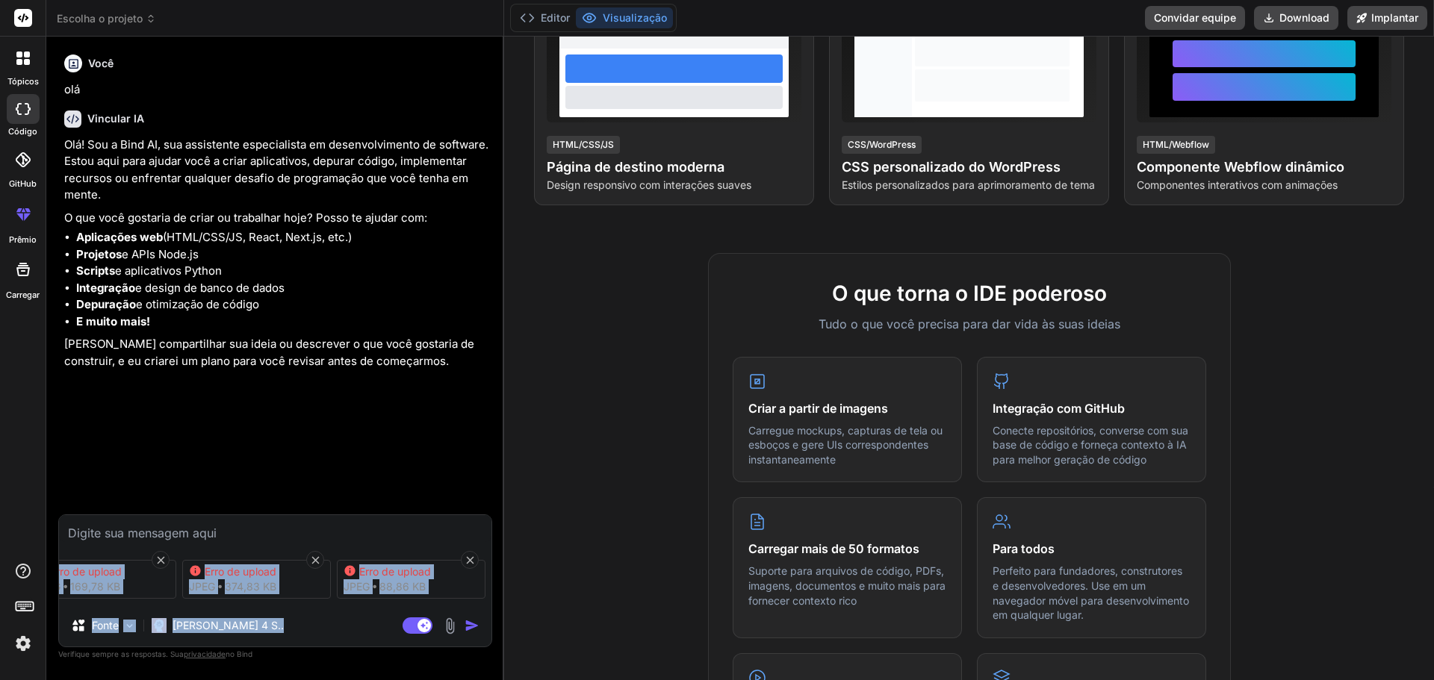
scroll to position [0, 0]
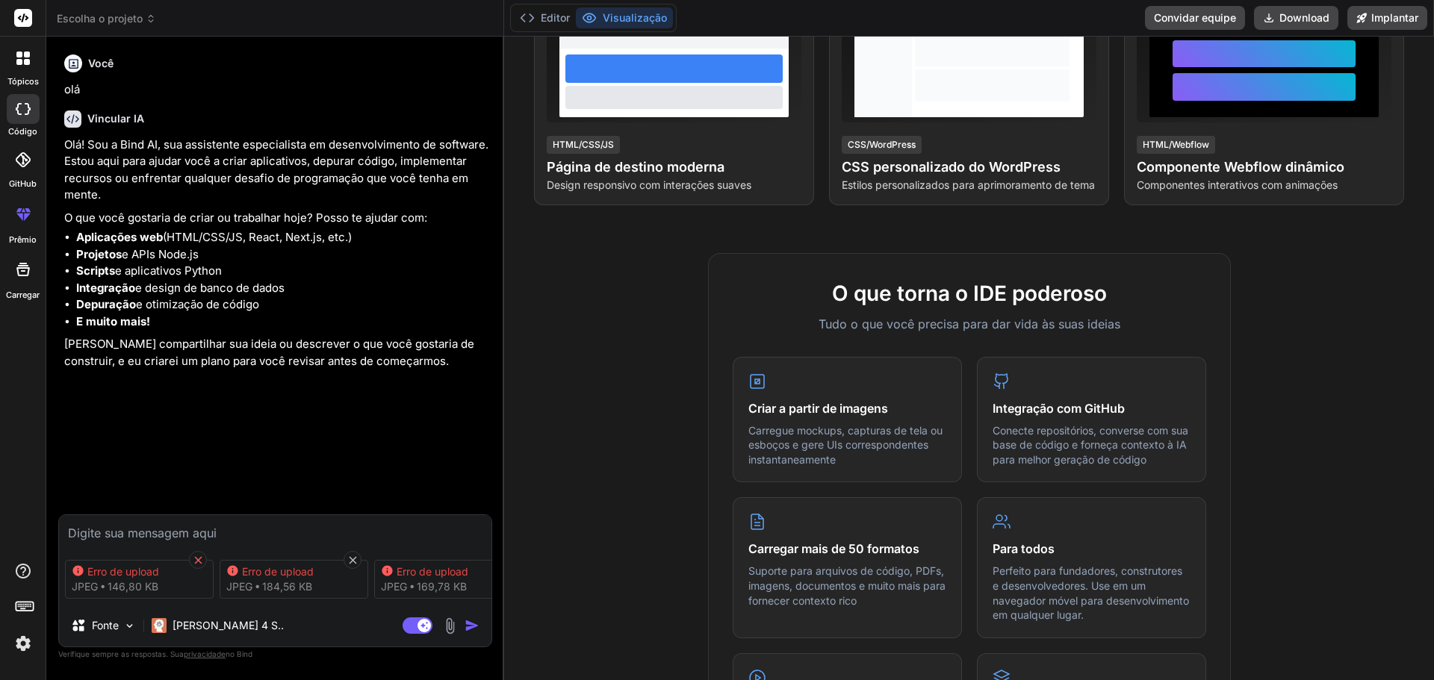
click at [197, 557] on icon at bounding box center [198, 560] width 13 height 13
click at [197, 557] on div at bounding box center [205, 560] width 18 height 18
click at [210, 556] on icon at bounding box center [205, 560] width 13 height 13
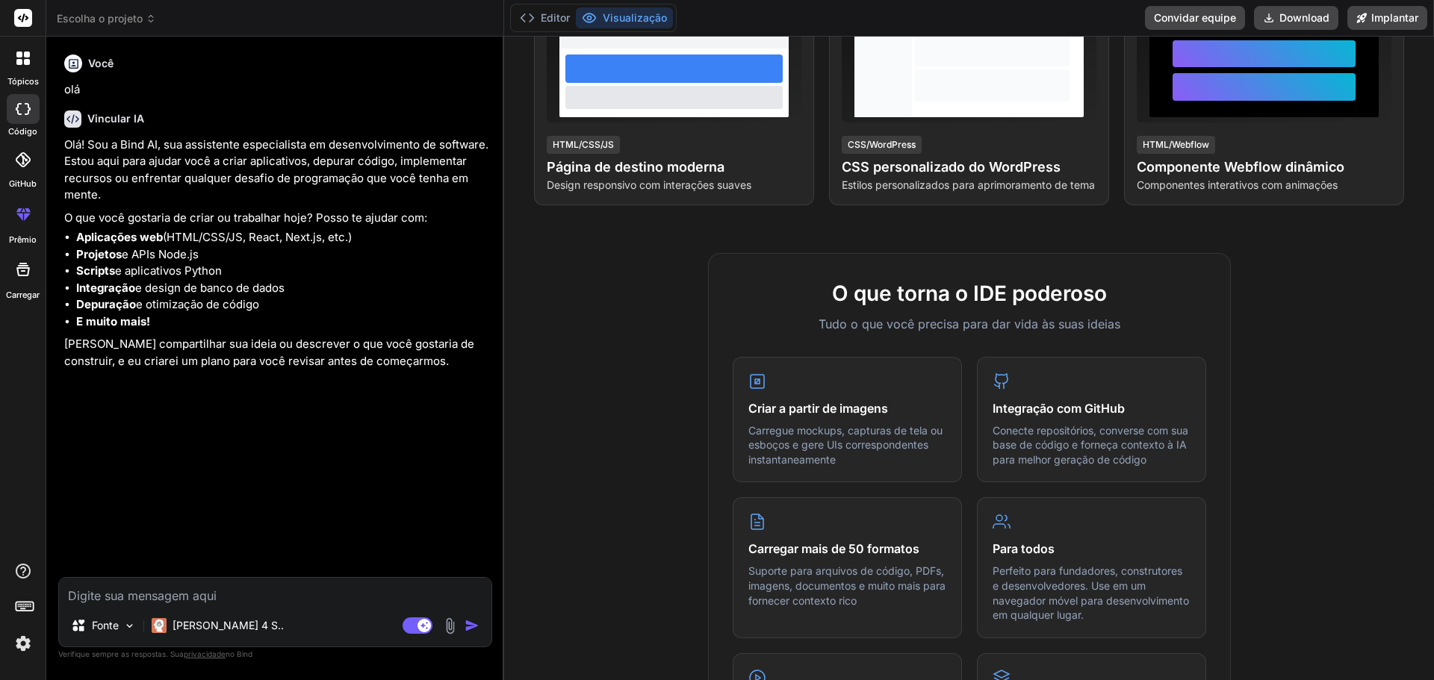
click at [451, 629] on img at bounding box center [449, 626] width 17 height 17
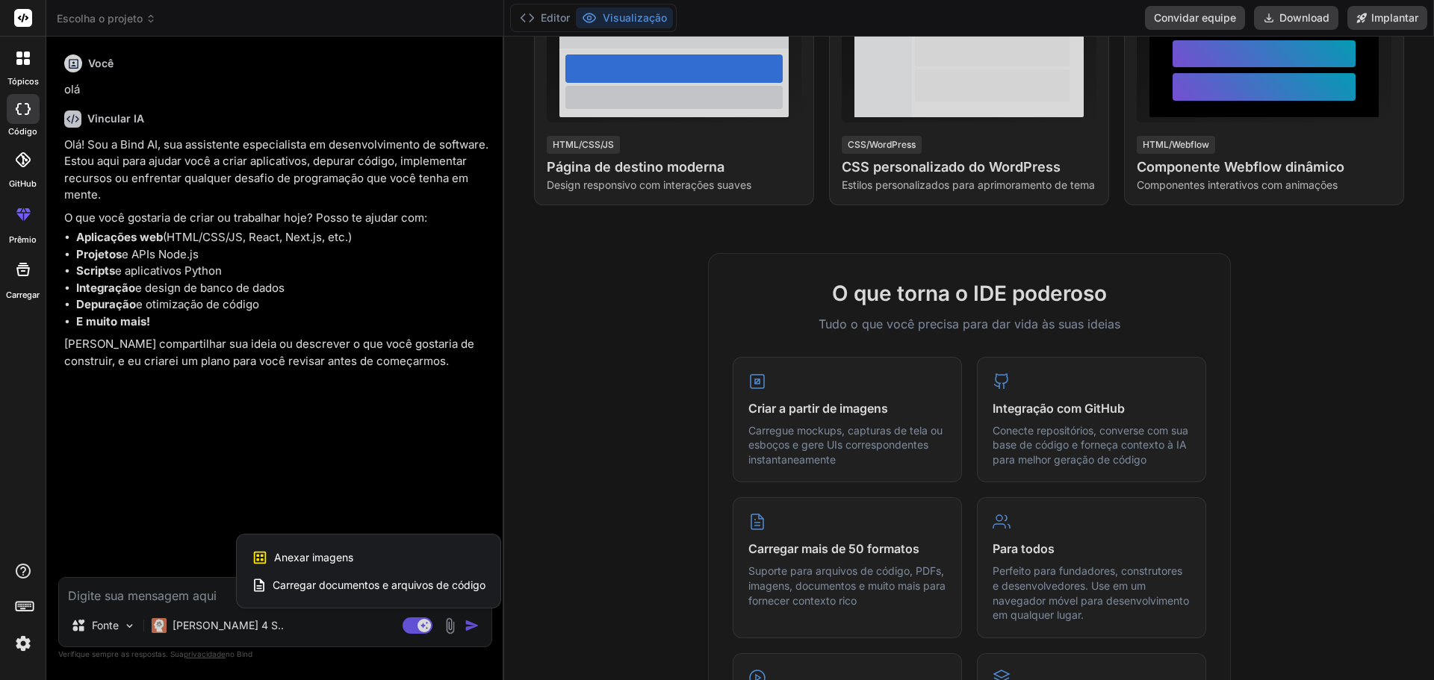
click at [347, 567] on div "Anexar imagens Anexos de imagem são suportados apenas nos modelos Claude e Gemi…" at bounding box center [369, 558] width 234 height 28
type textarea "x"
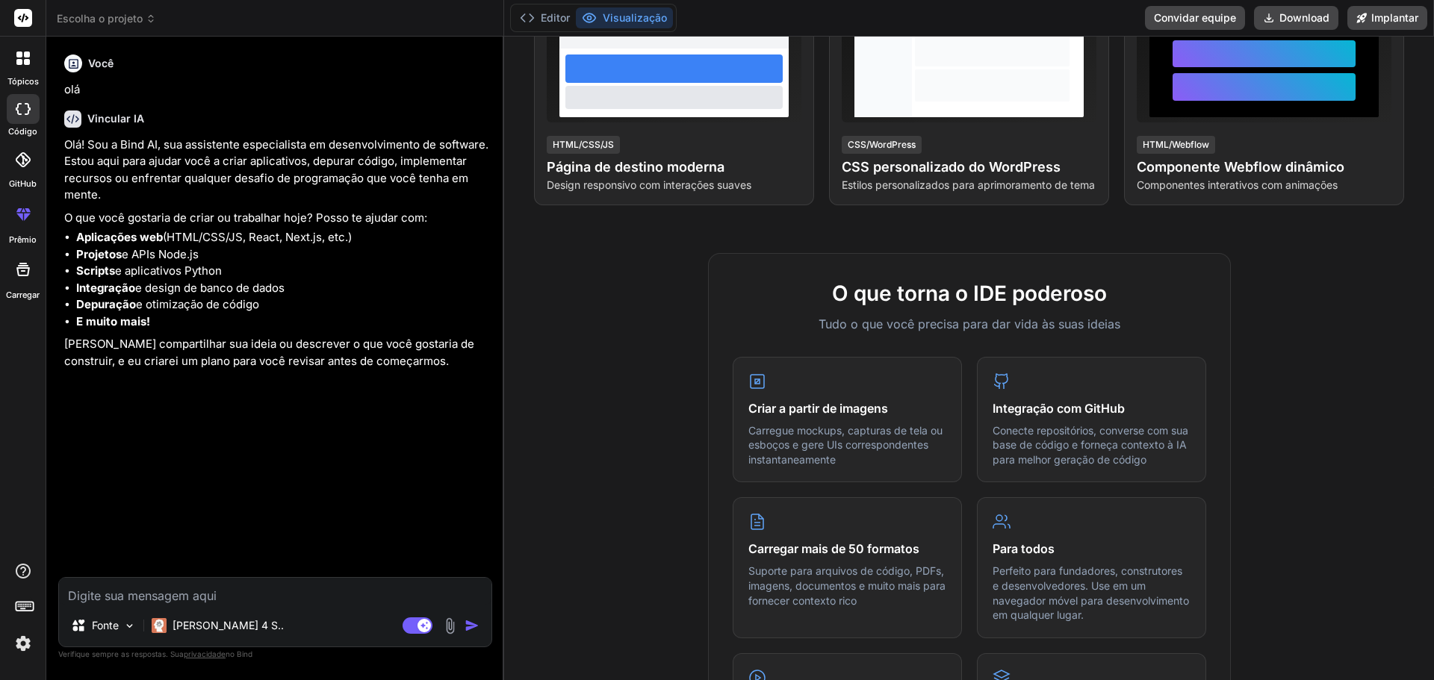
type input "C:\fakepath\WhatsApp Image 2025-08-13 at 22.32.04.jpeg"
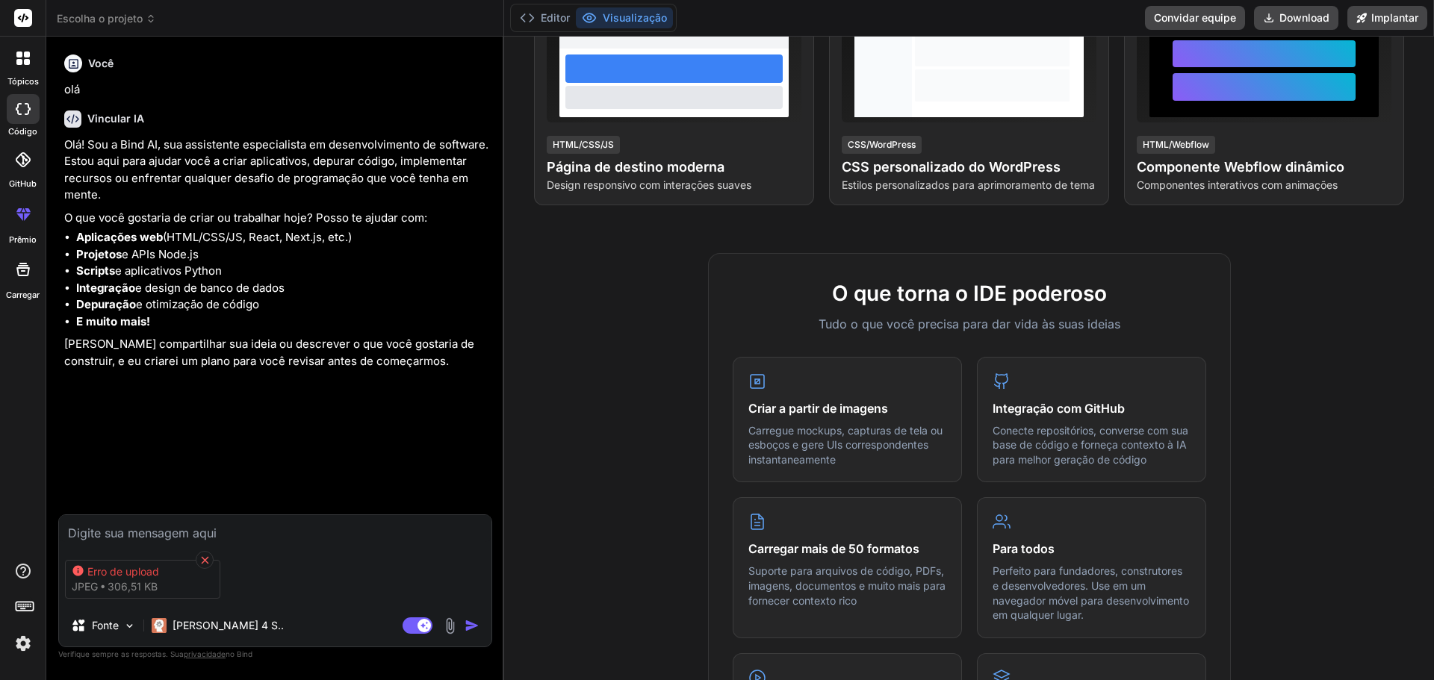
click at [200, 558] on icon at bounding box center [205, 560] width 13 height 13
type textarea "x"
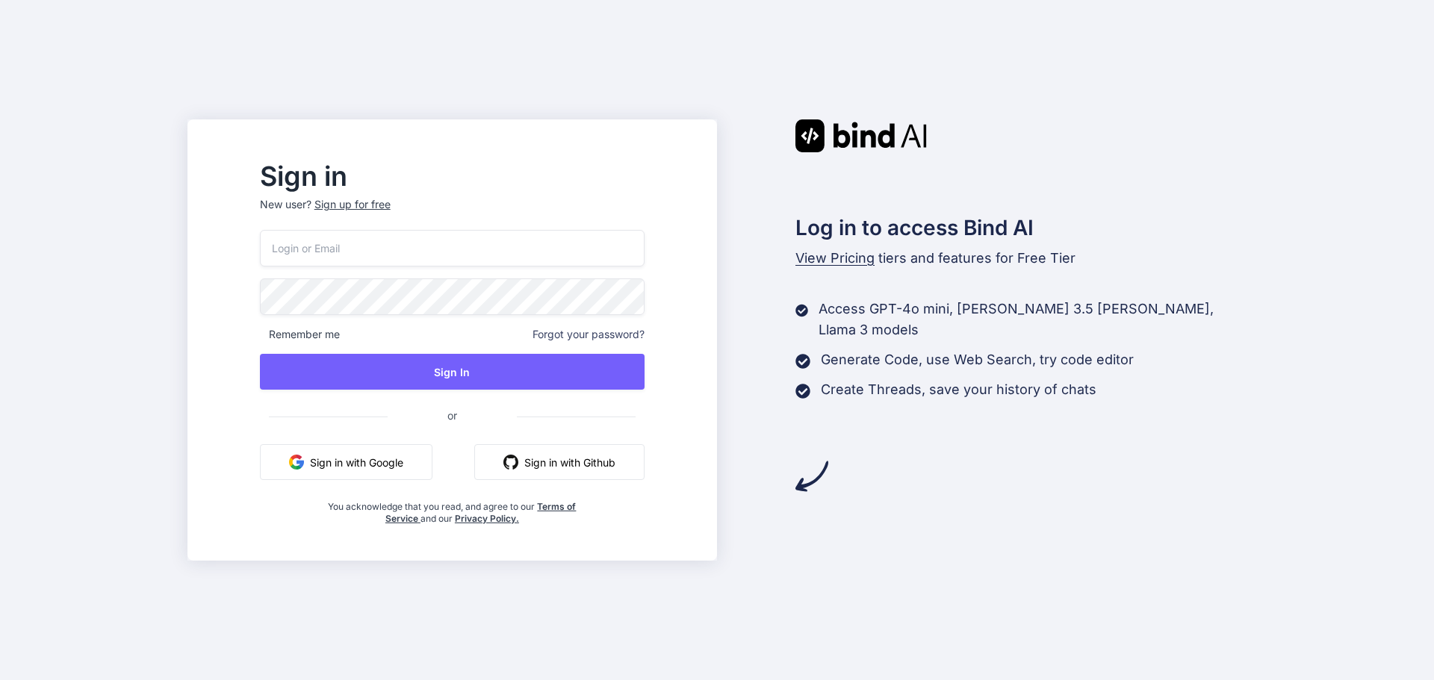
click at [412, 470] on button "Sign in with Google" at bounding box center [346, 462] width 173 height 36
